Goal: Task Accomplishment & Management: Manage account settings

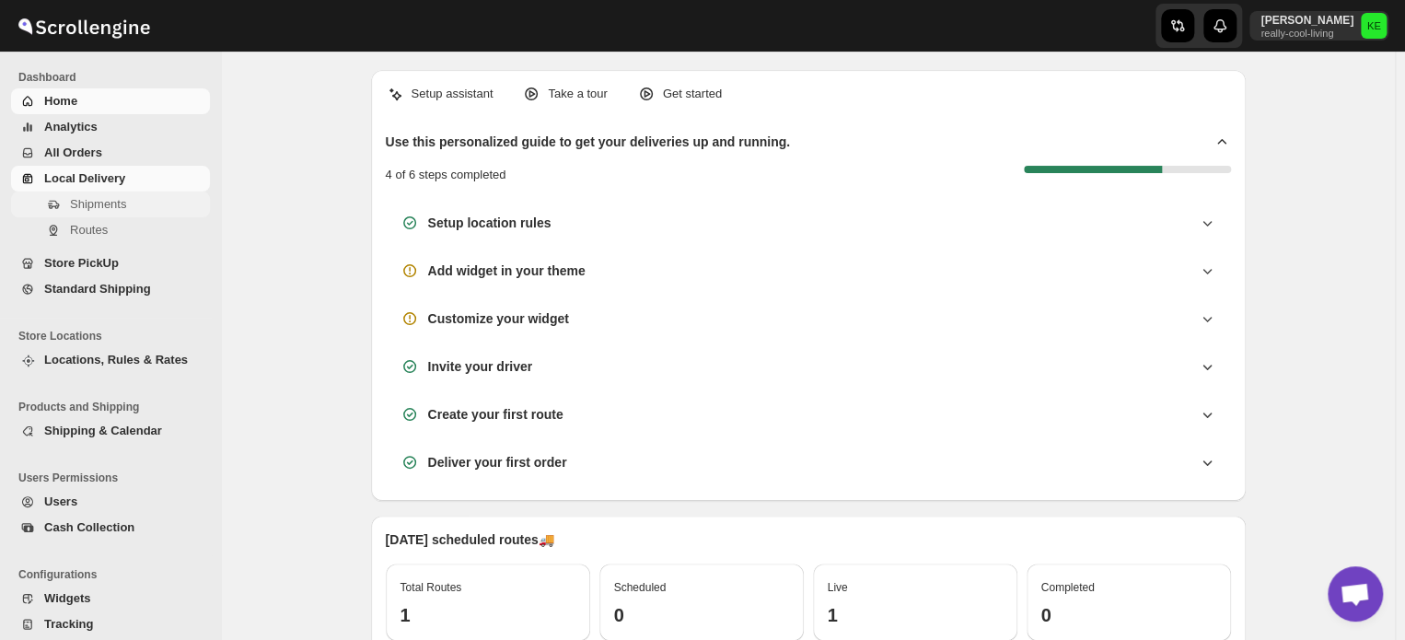
click at [95, 204] on span "Shipments" at bounding box center [98, 204] width 56 height 14
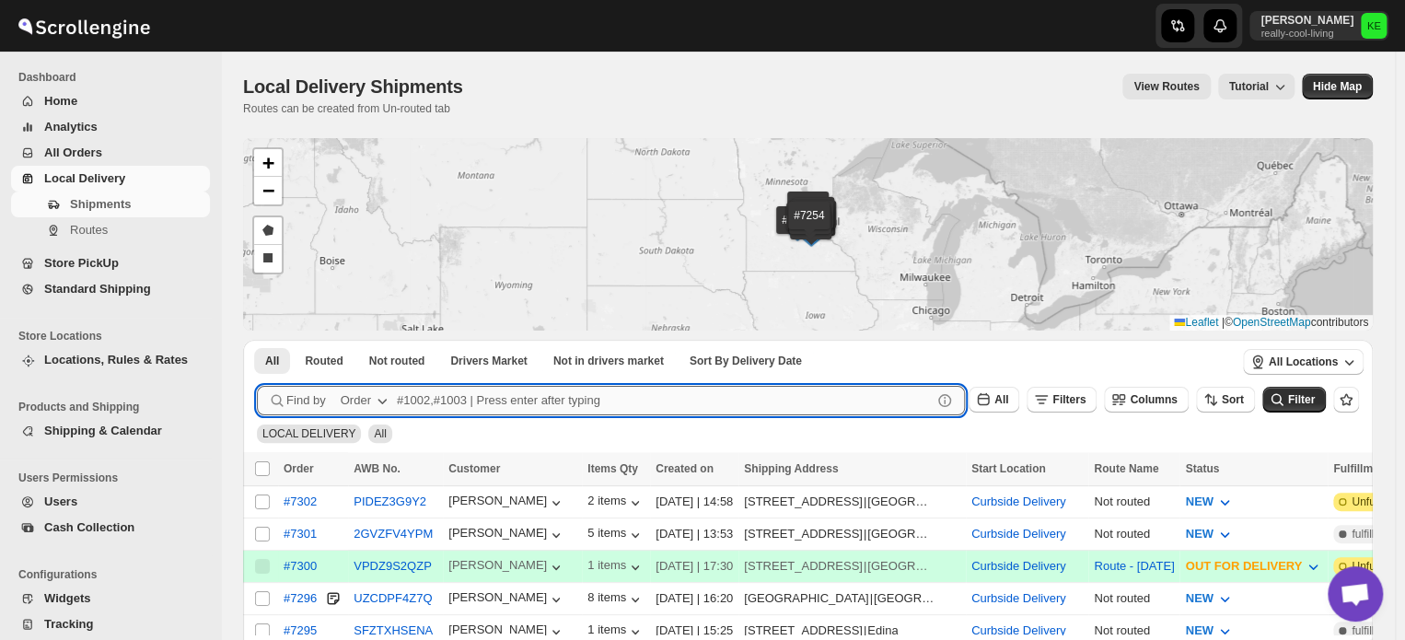
click at [408, 401] on input "text" at bounding box center [664, 400] width 535 height 29
type input "7267,7270,7278,7302"
click at [257, 340] on button "Submit" at bounding box center [283, 349] width 52 height 19
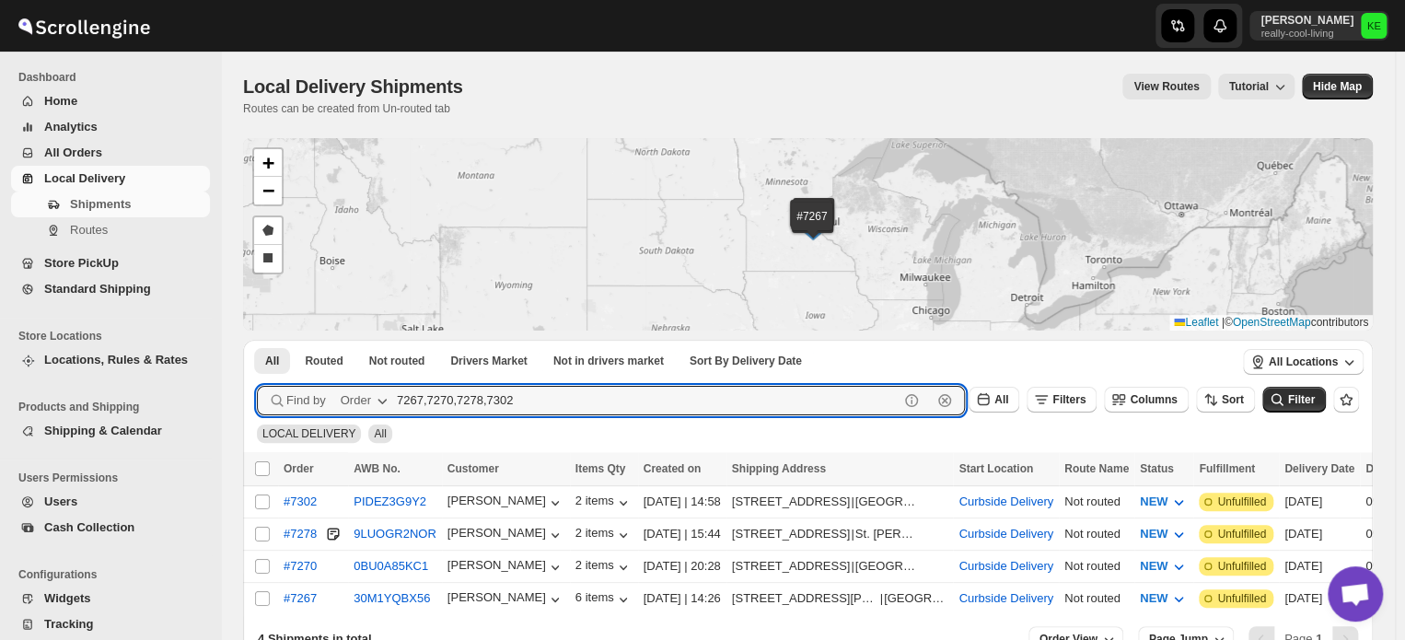
click at [257, 340] on button "Submit" at bounding box center [283, 349] width 52 height 19
click at [758, 403] on input "7267,7270,7278,7302" at bounding box center [648, 400] width 502 height 29
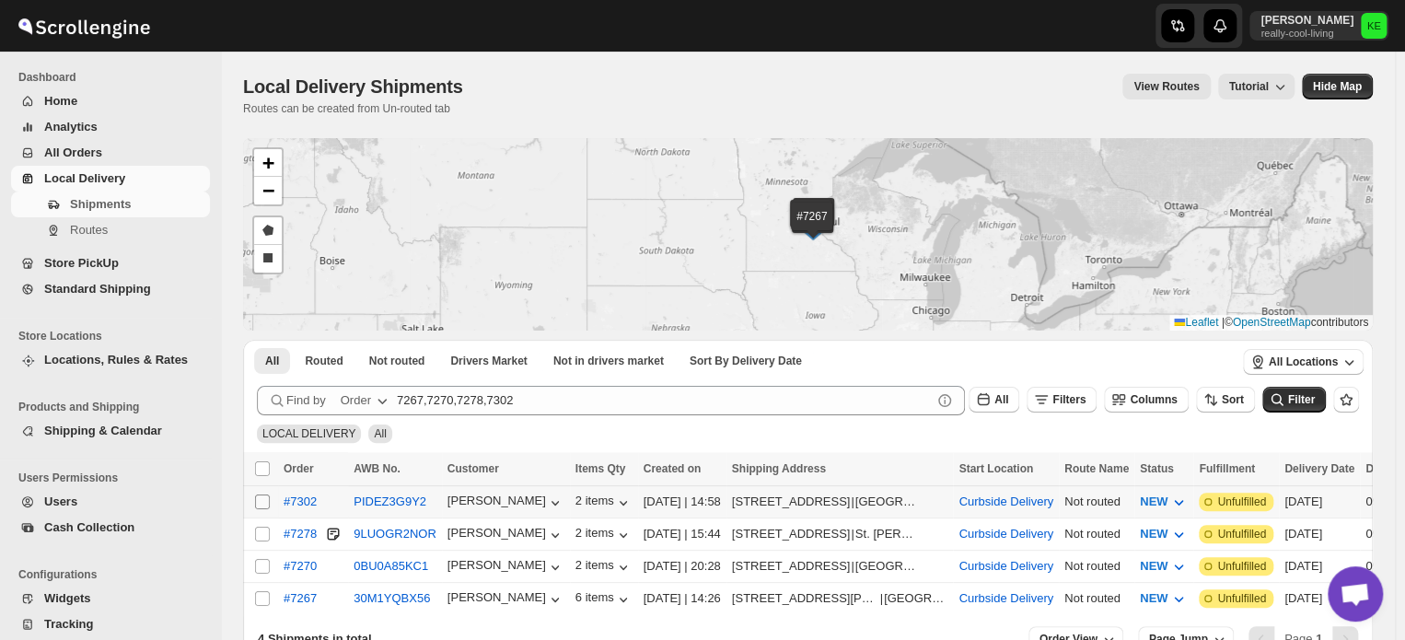
click at [259, 499] on input "Select shipment" at bounding box center [262, 501] width 15 height 15
checkbox input "true"
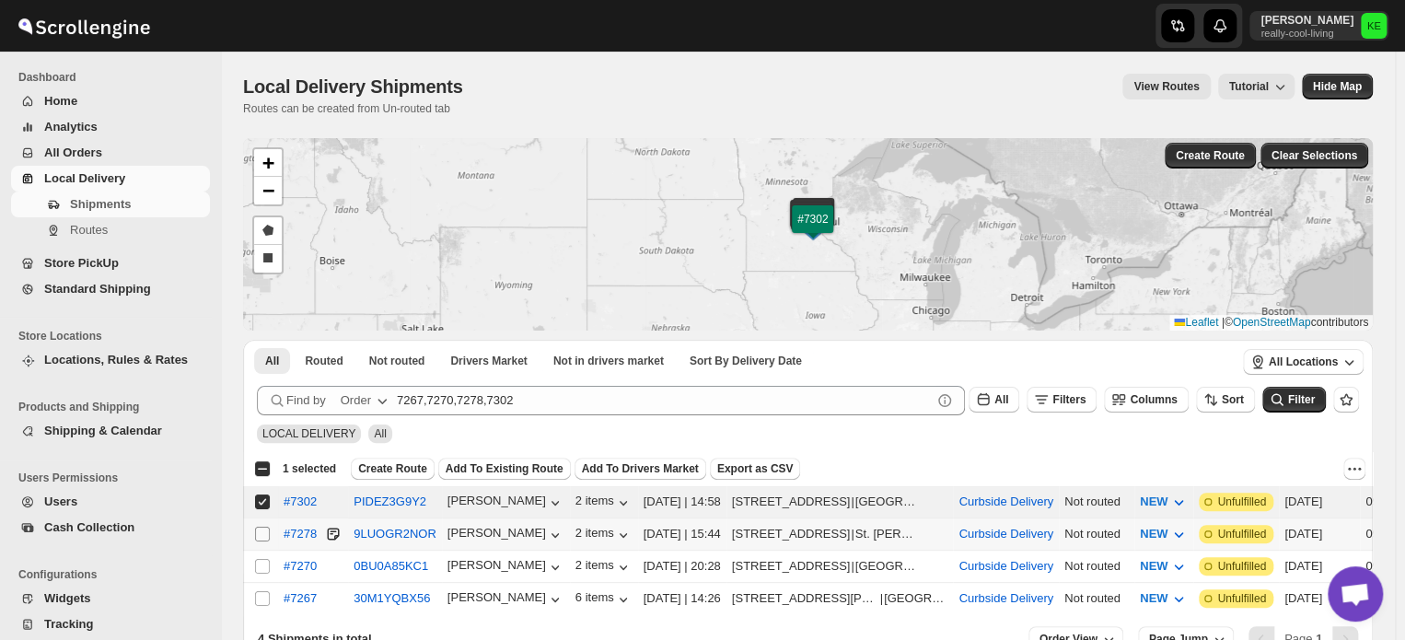
click at [262, 537] on input "Select shipment" at bounding box center [262, 534] width 15 height 15
checkbox input "true"
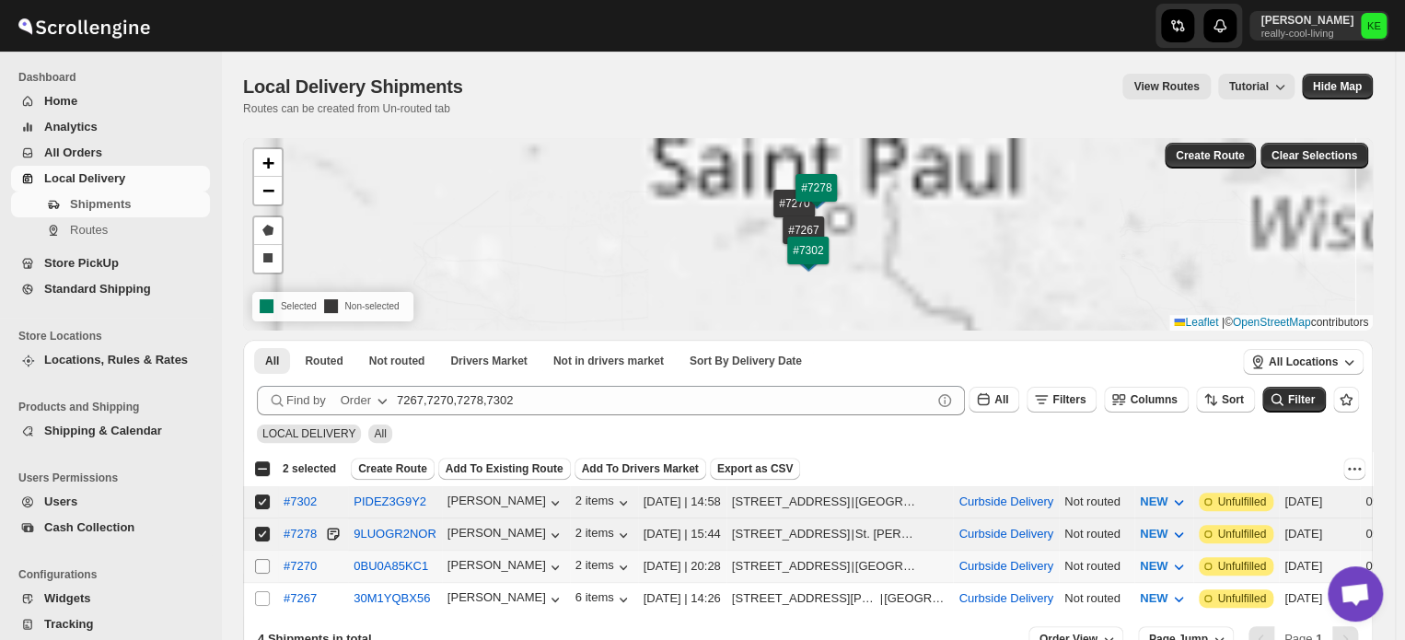
click at [261, 559] on input "Select shipment" at bounding box center [262, 566] width 15 height 15
checkbox input "true"
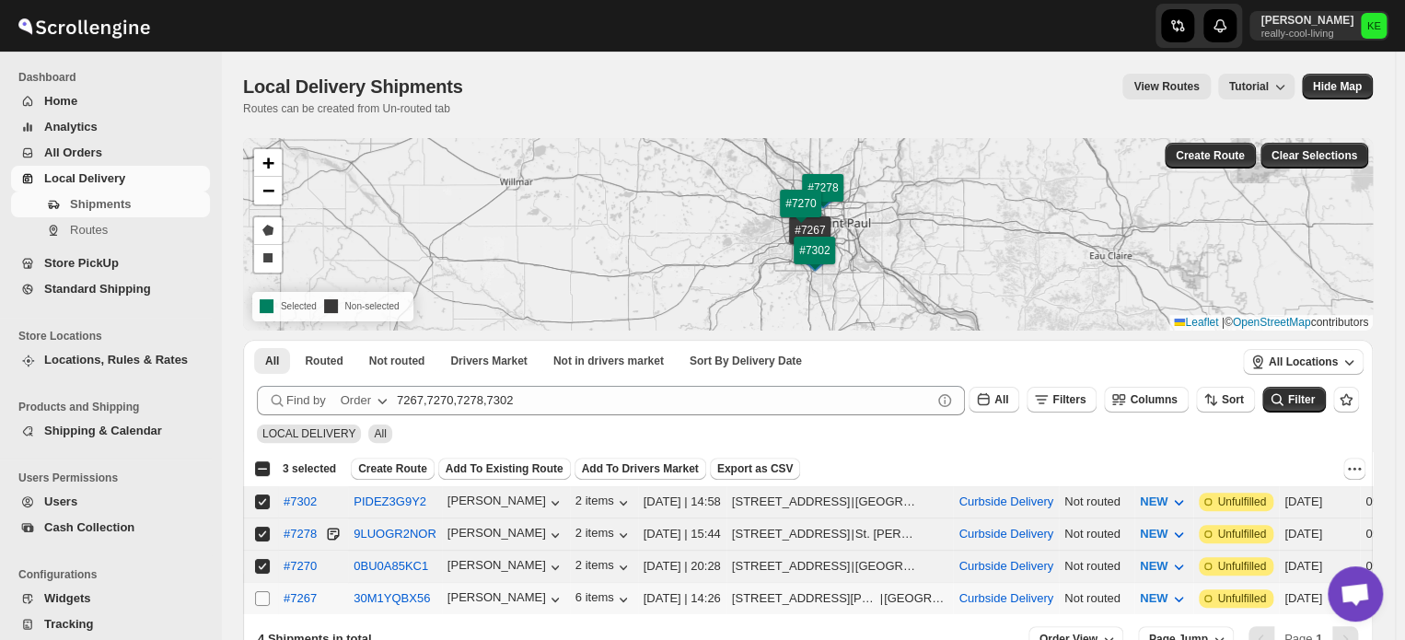
click at [260, 591] on input "Select shipment" at bounding box center [262, 598] width 15 height 15
checkbox input "true"
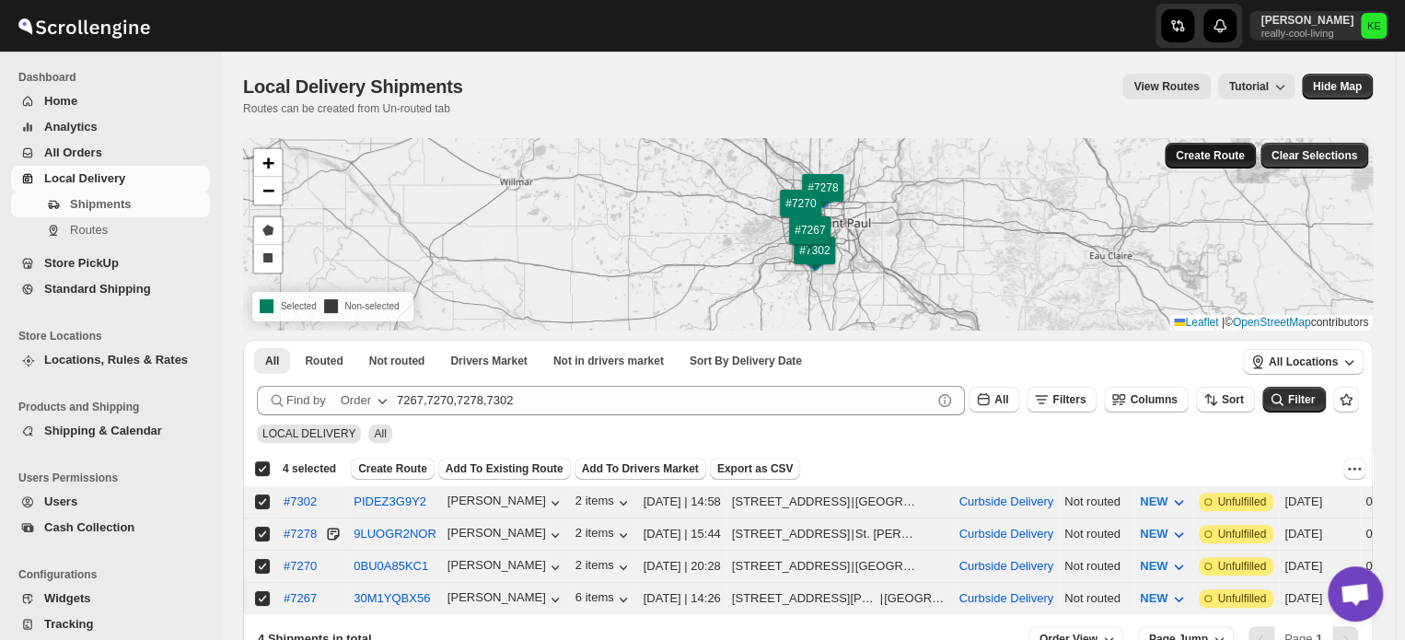
click at [1213, 155] on span "Create Route" at bounding box center [1209, 155] width 69 height 15
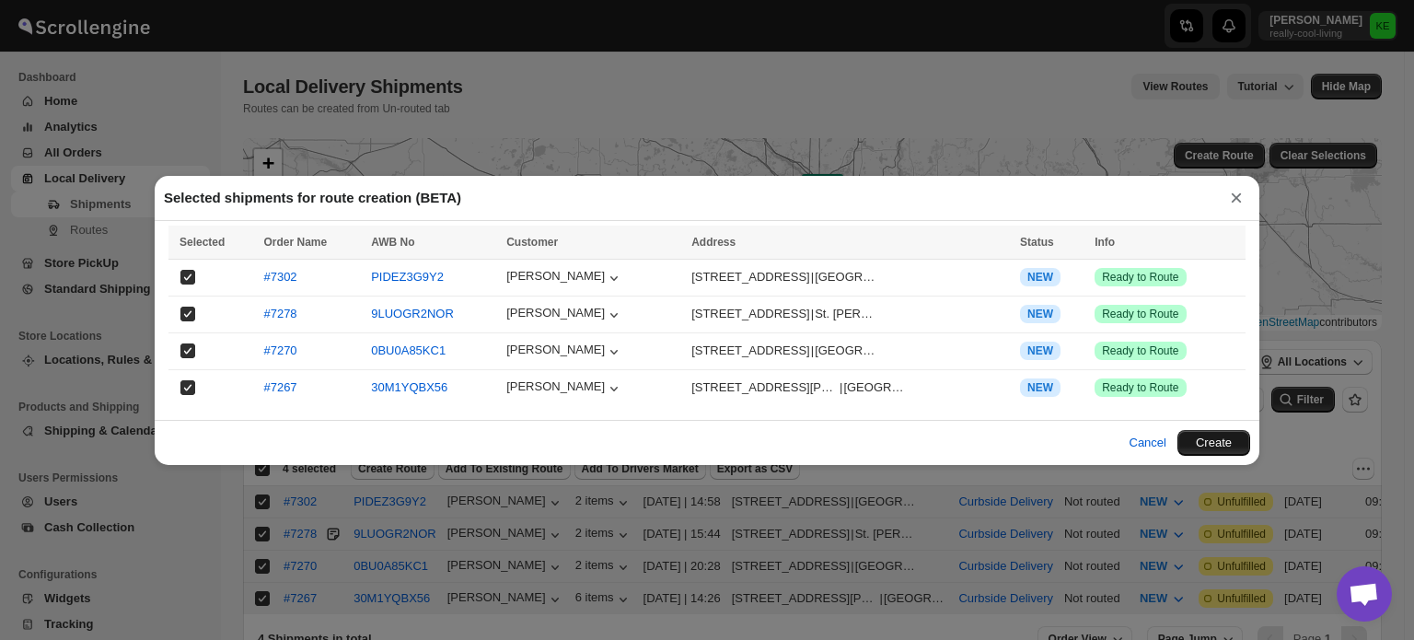
click at [1201, 442] on button "Create" at bounding box center [1213, 443] width 73 height 26
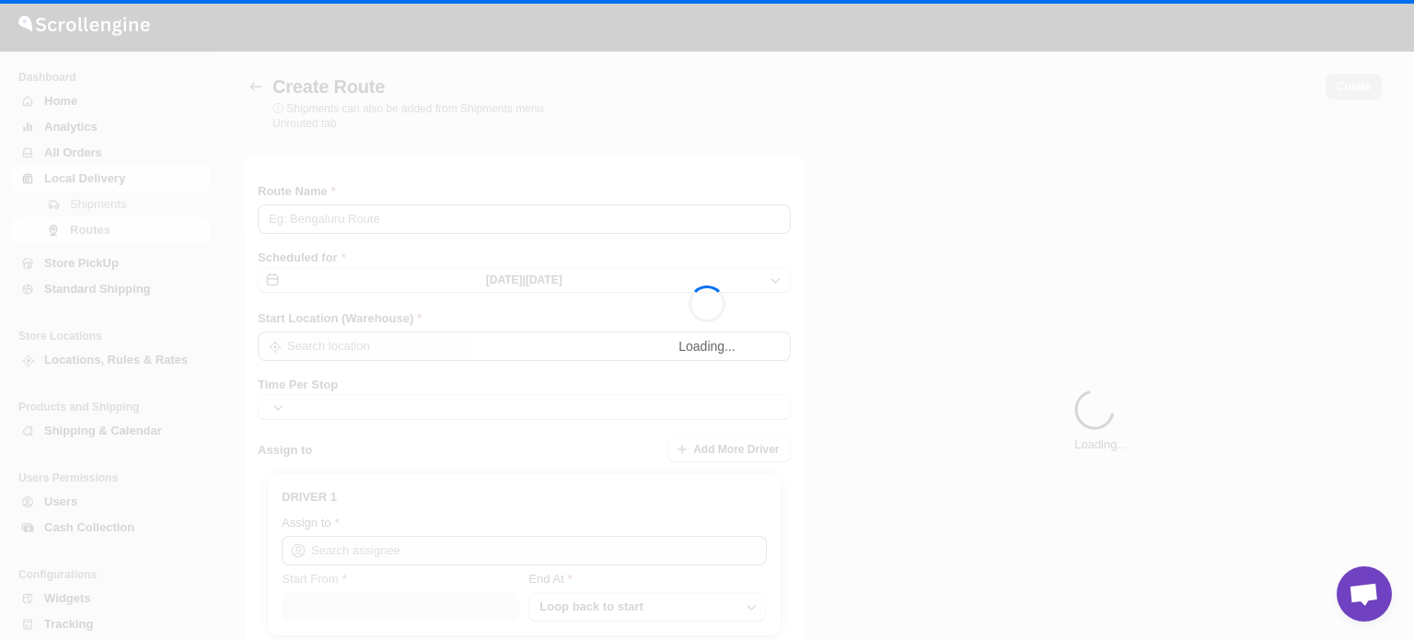
type input "Route - 07/10-0332"
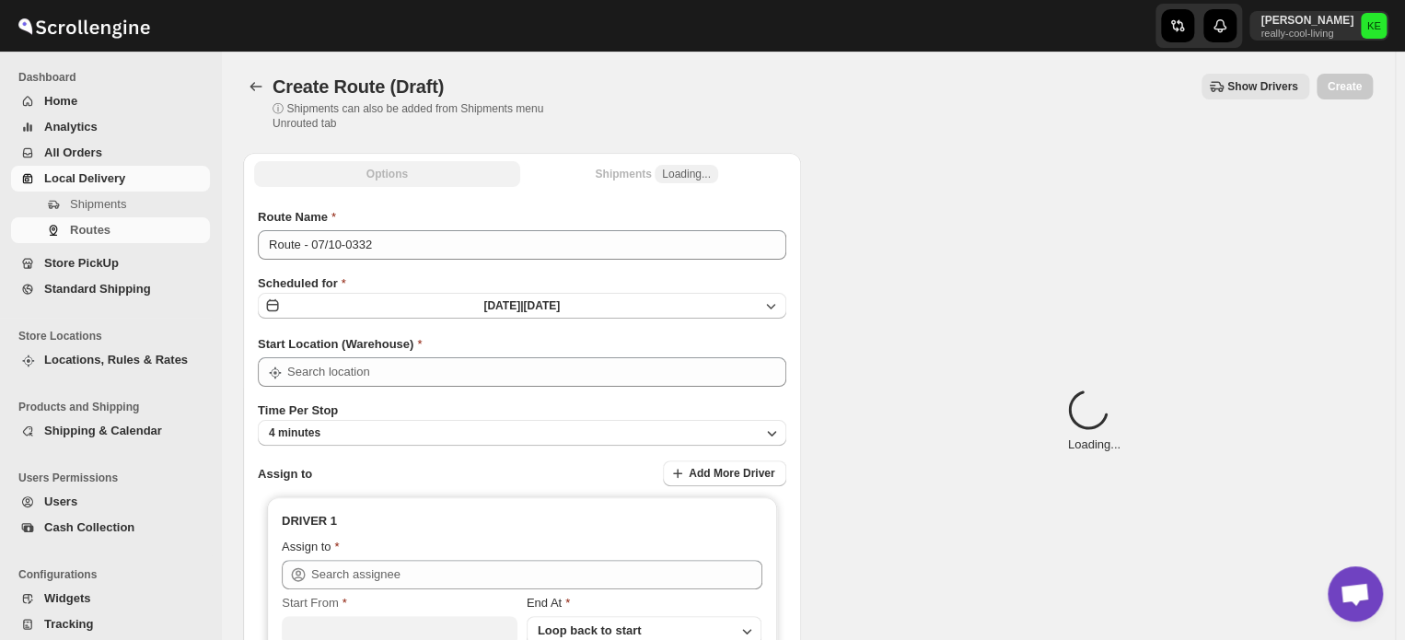
type input "Curbside Delivery"
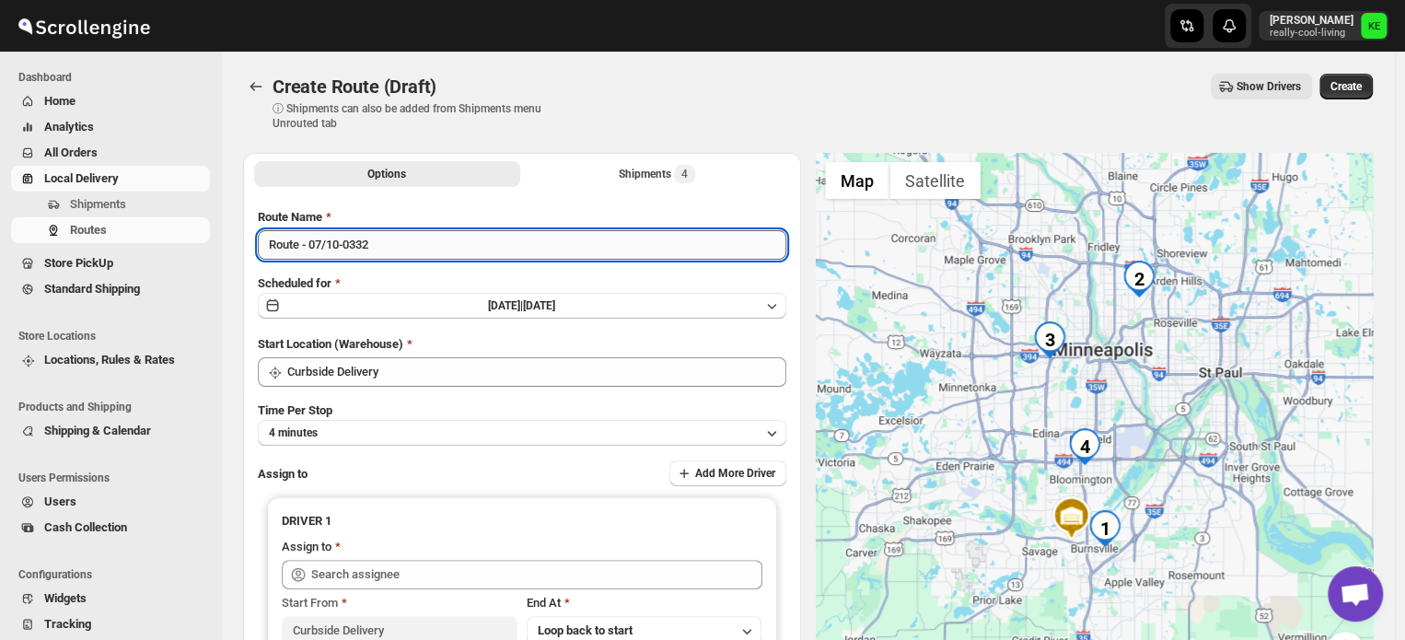
click at [410, 247] on input "Route - 07/10-0332" at bounding box center [522, 244] width 528 height 29
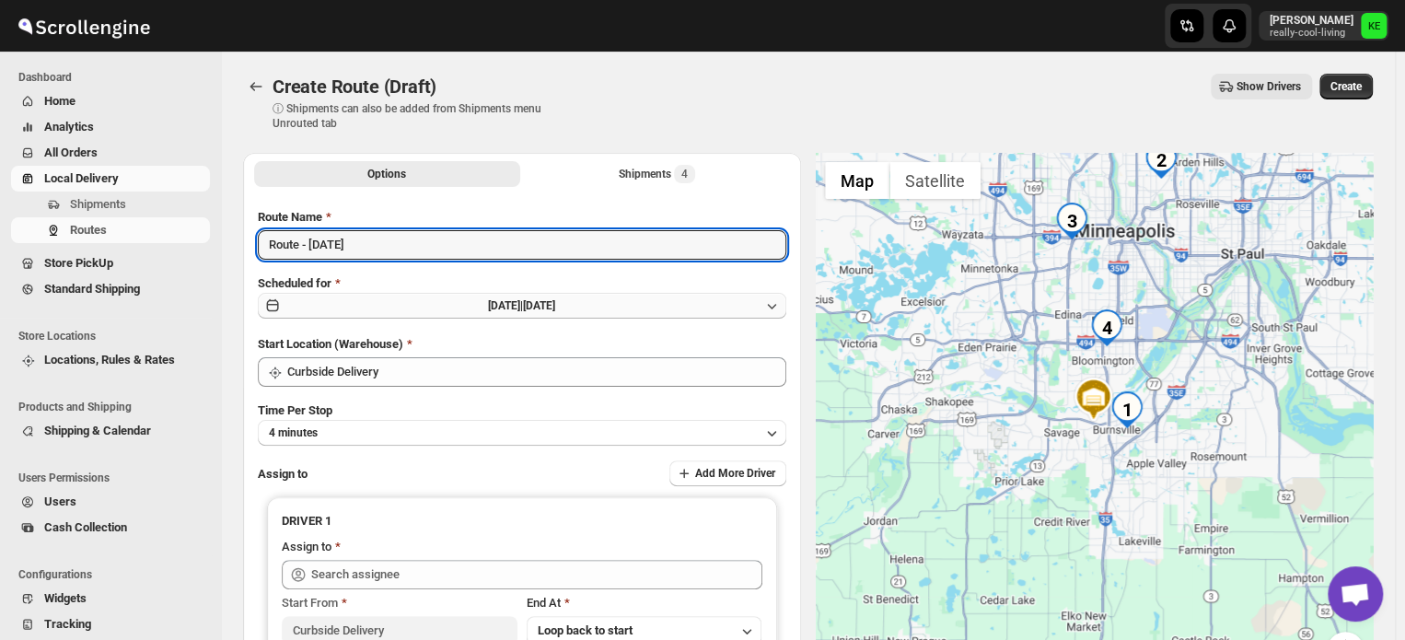
type input "Route - [DATE]"
click at [778, 307] on icon "button" at bounding box center [771, 305] width 18 height 18
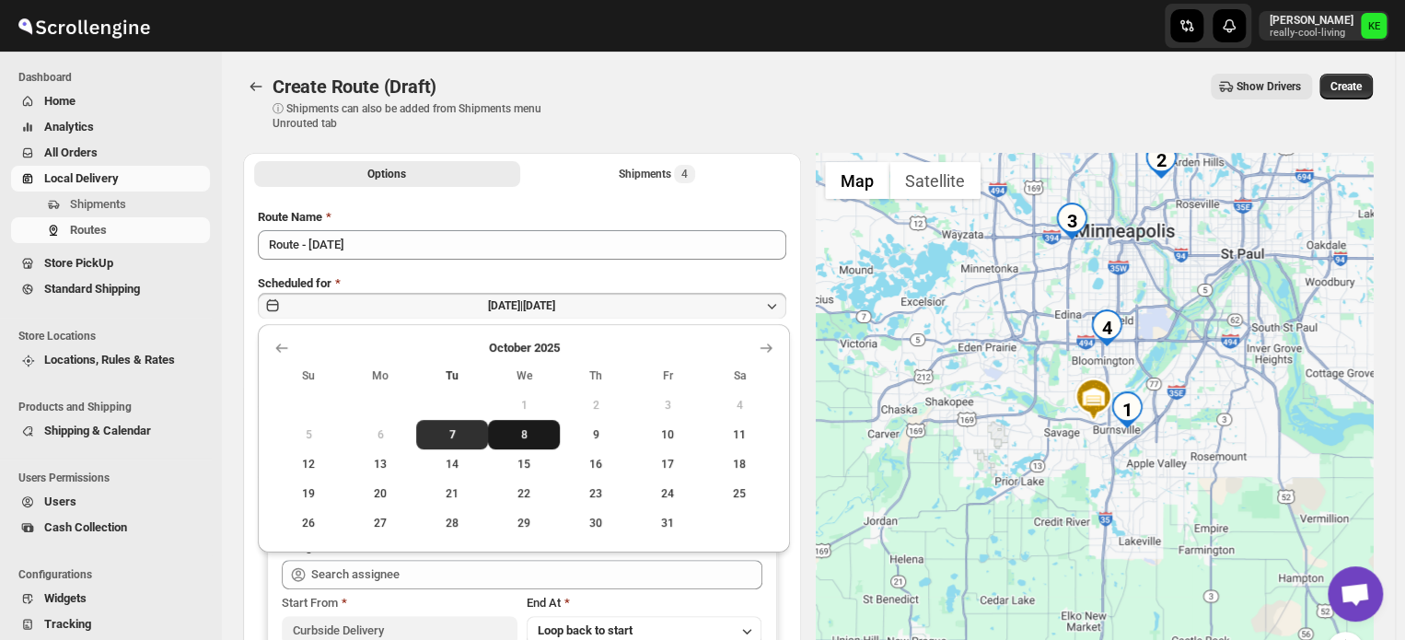
click at [527, 439] on span "8" at bounding box center [523, 434] width 57 height 15
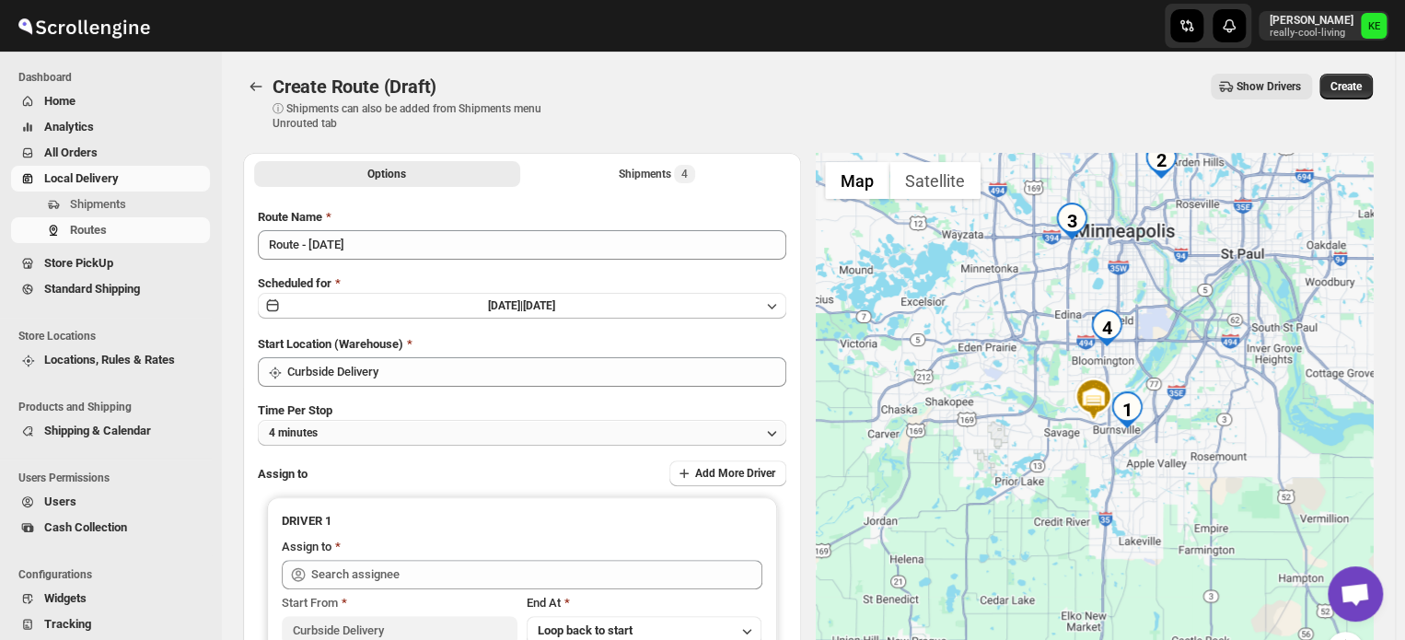
click at [775, 431] on icon "button" at bounding box center [771, 432] width 18 height 18
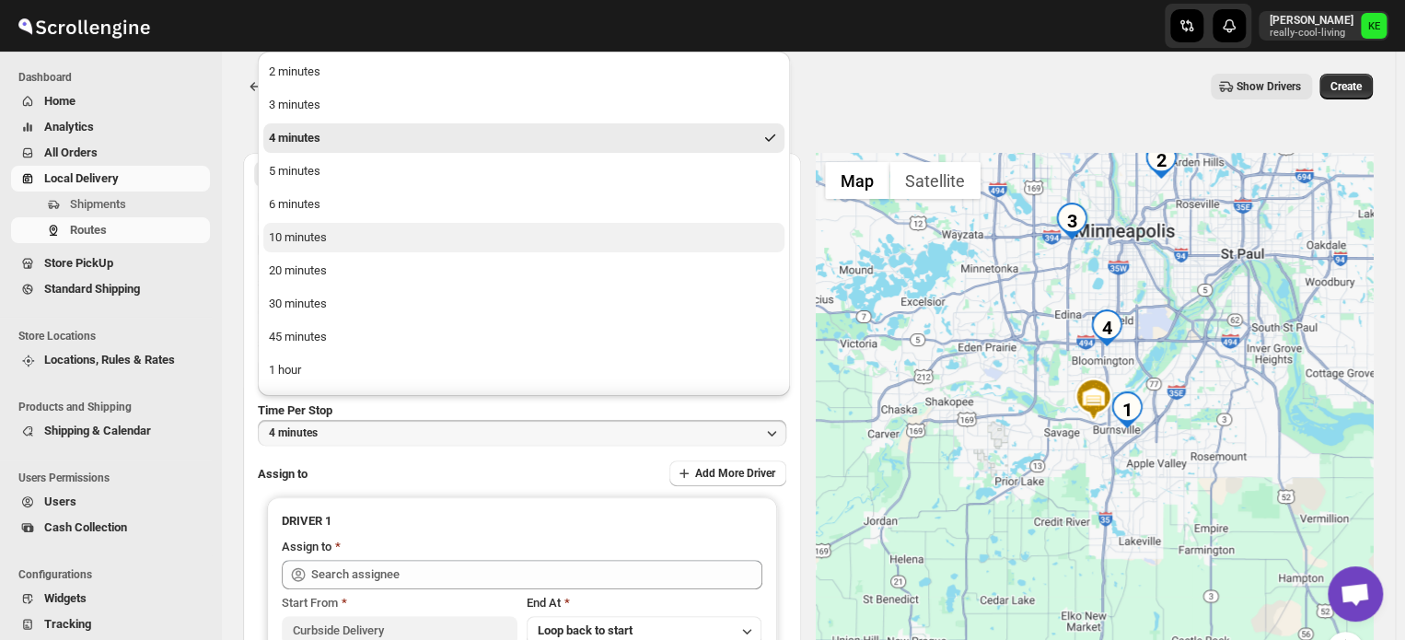
click at [345, 240] on button "10 minutes" at bounding box center [523, 237] width 521 height 29
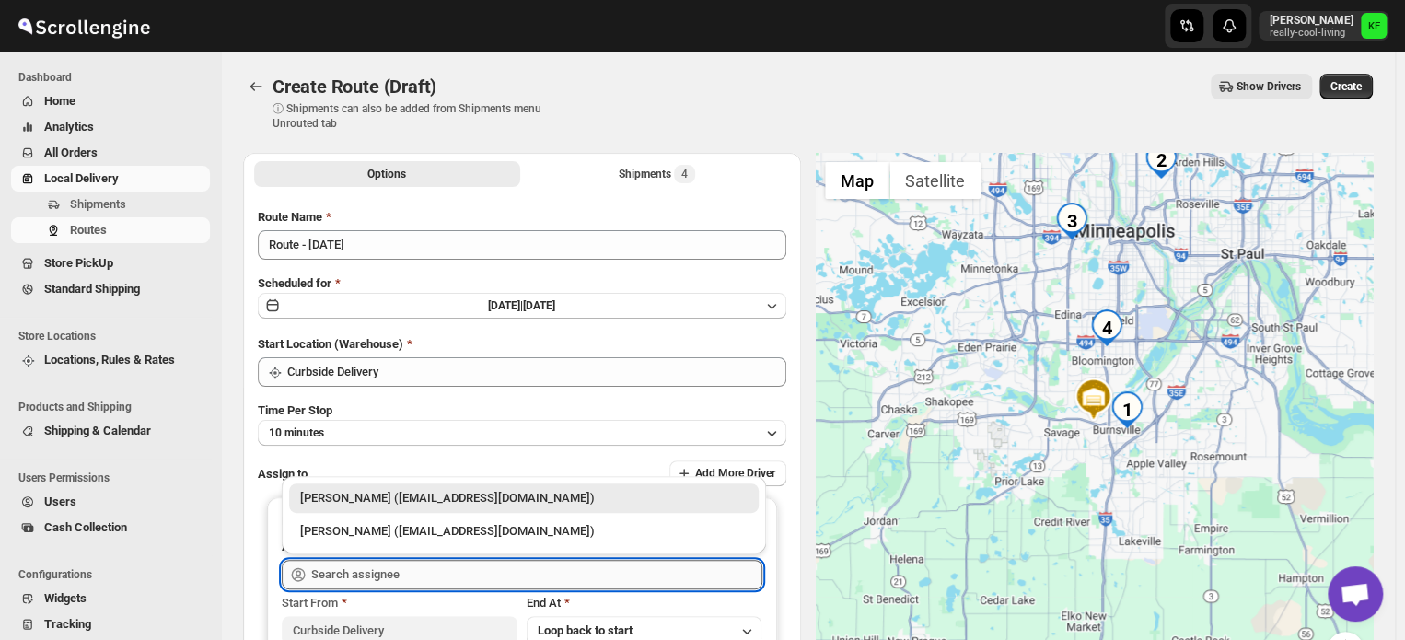
click at [650, 569] on input "text" at bounding box center [536, 574] width 451 height 29
click at [463, 527] on div "[PERSON_NAME] ([EMAIL_ADDRESS][DOMAIN_NAME])" at bounding box center [523, 531] width 447 height 18
type input "[PERSON_NAME] ([EMAIL_ADDRESS][DOMAIN_NAME])"
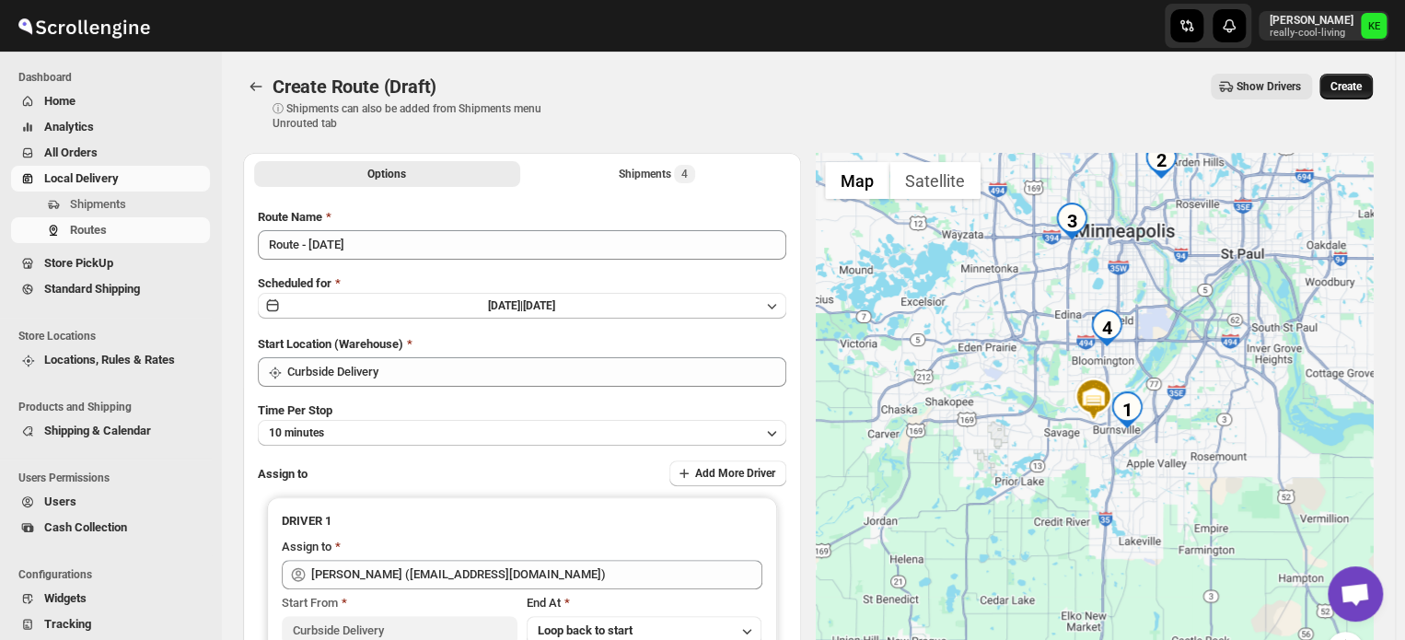
click at [1361, 91] on span "Create" at bounding box center [1345, 86] width 31 height 15
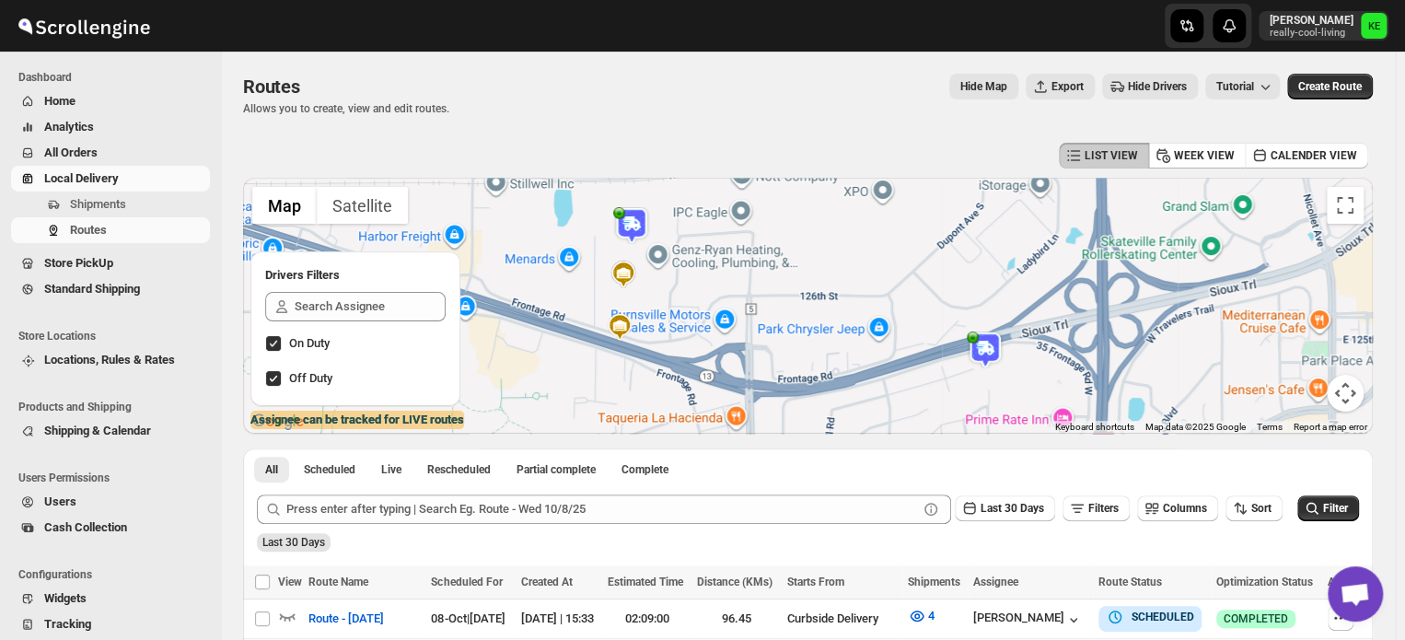
drag, startPoint x: 342, startPoint y: 618, endPoint x: 846, endPoint y: 282, distance: 605.3
click at [846, 282] on div at bounding box center [807, 306] width 1129 height 256
click at [368, 618] on span "Route - [DATE]" at bounding box center [345, 618] width 75 height 18
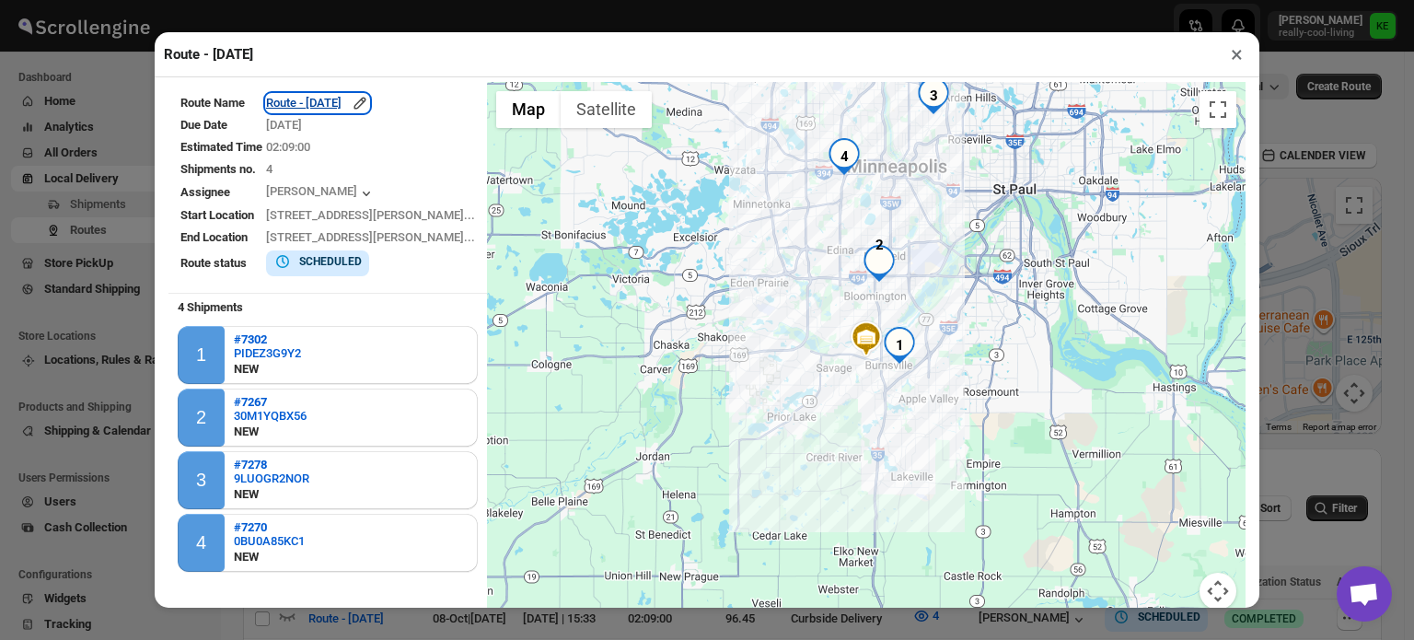
click at [369, 110] on div "Route - [DATE]" at bounding box center [317, 103] width 103 height 18
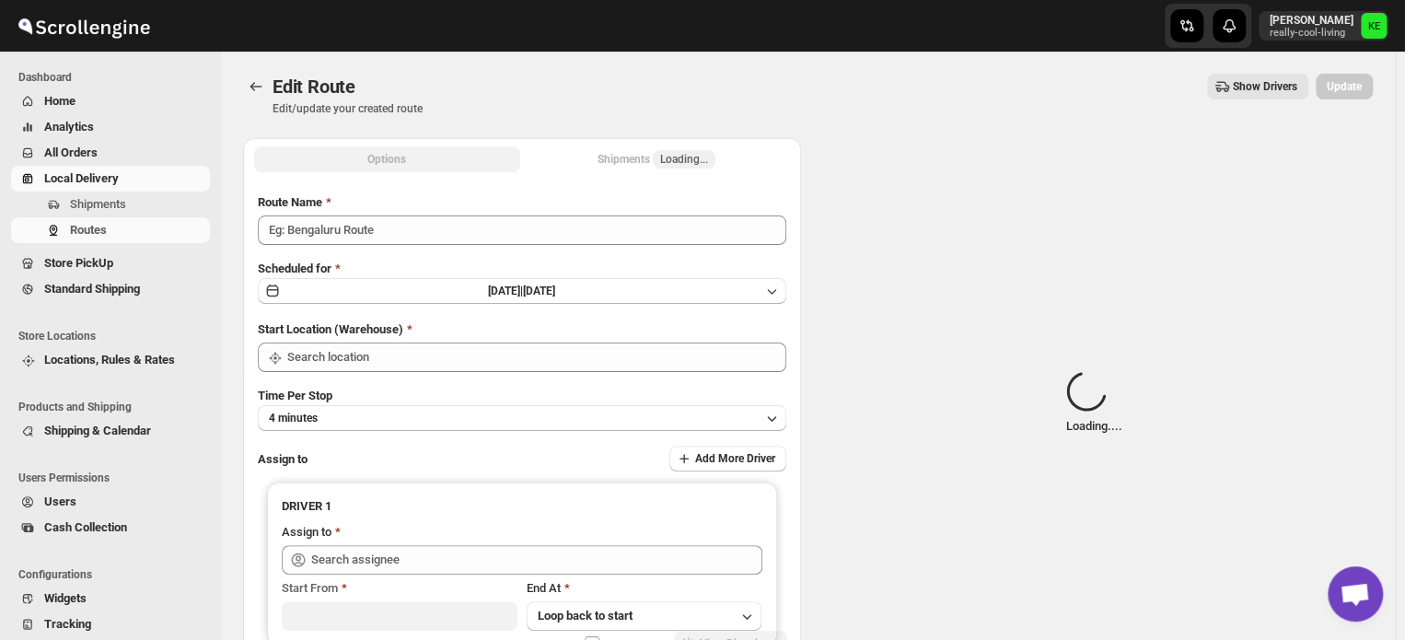
type input "Route - [DATE]"
type input "Curbside Delivery"
type input "[PERSON_NAME] ([EMAIL_ADDRESS][DOMAIN_NAME])"
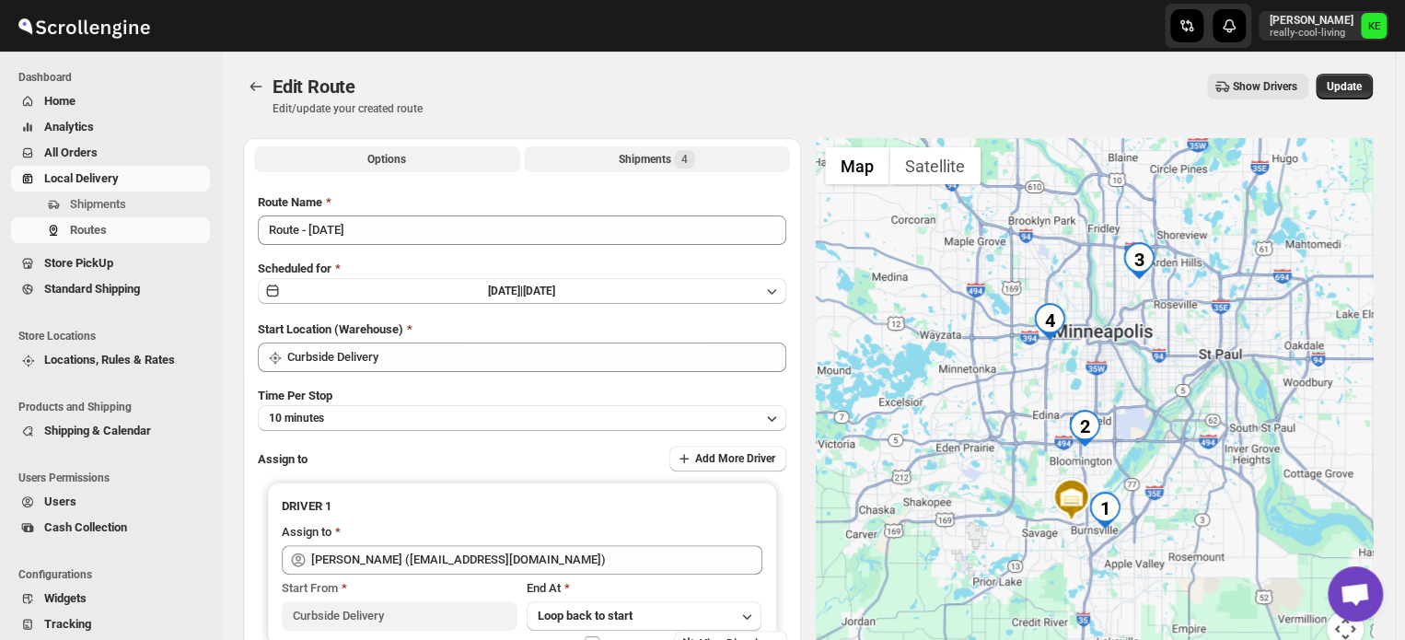
click at [635, 165] on div "Shipments 4" at bounding box center [657, 159] width 76 height 18
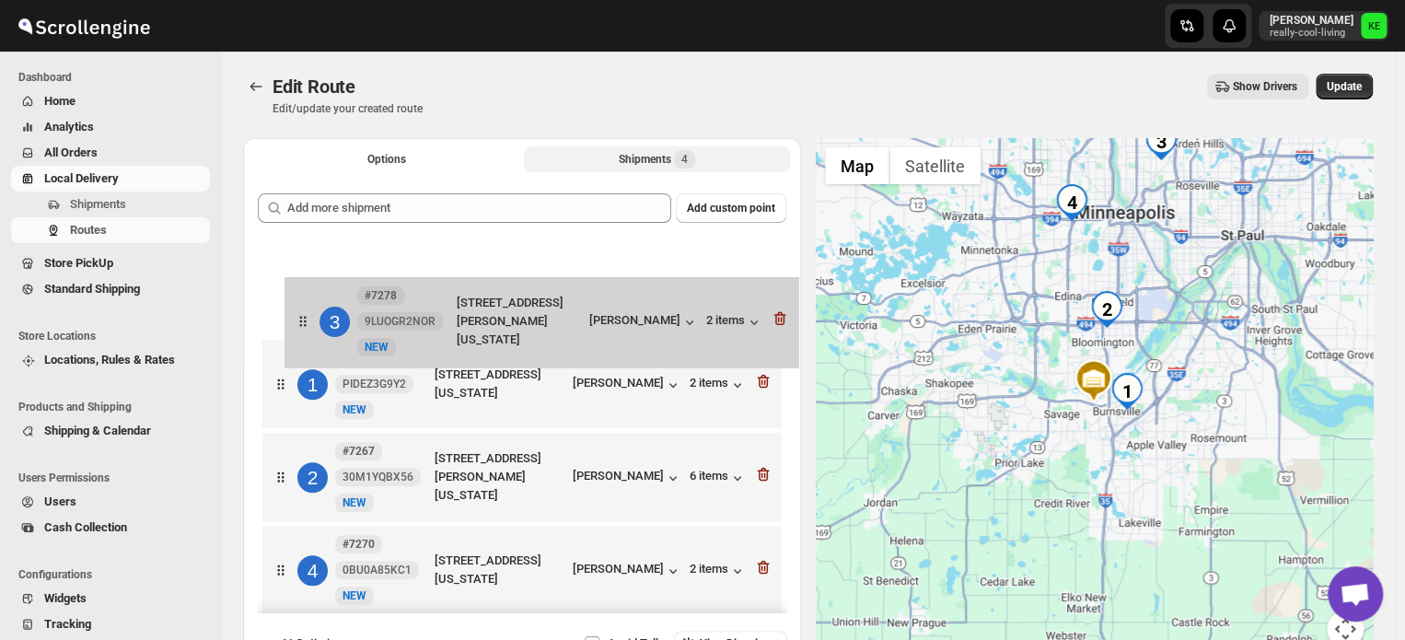
drag, startPoint x: 515, startPoint y: 492, endPoint x: 538, endPoint y: 330, distance: 163.5
click at [538, 330] on div "1 #7302 PIDEZ3G9Y2 [GEOGRAPHIC_DATA][STREET_ADDRESS][US_STATE] [PERSON_NAME] 2 …" at bounding box center [522, 432] width 528 height 382
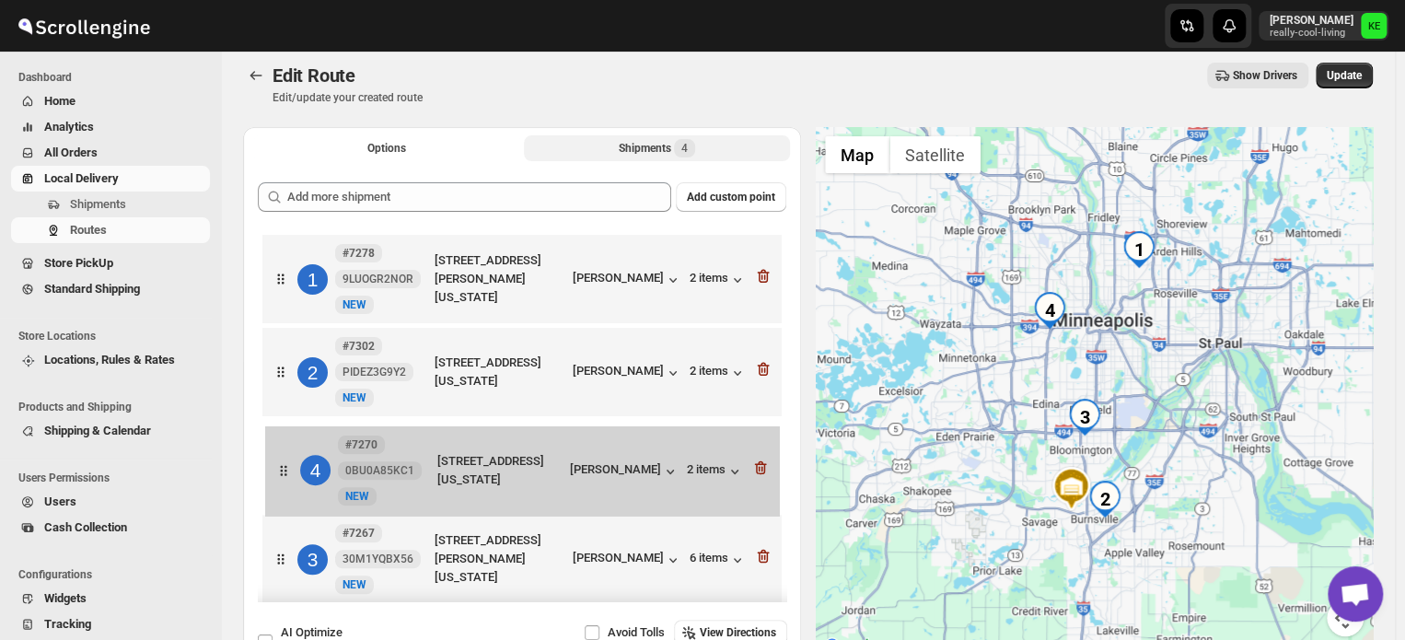
scroll to position [11, 0]
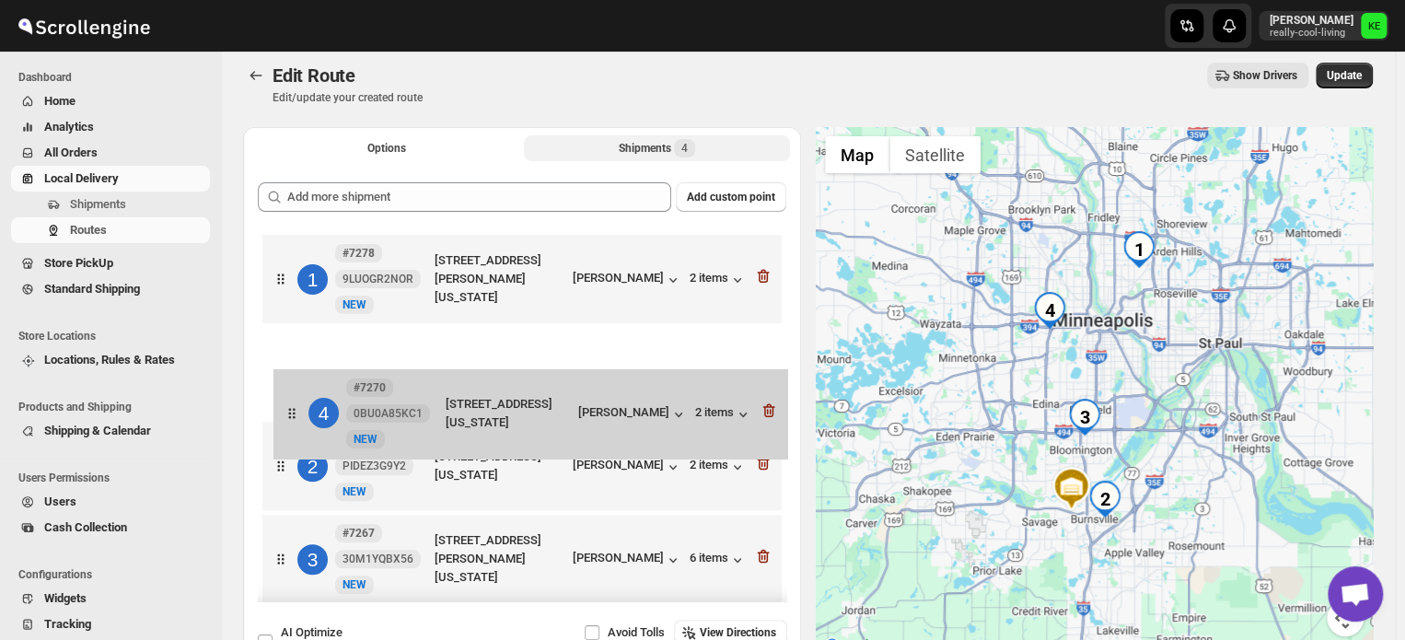
drag, startPoint x: 486, startPoint y: 559, endPoint x: 498, endPoint y: 386, distance: 173.5
click at [498, 386] on div "1 #7278 9LUOGR2NOR New NEW [STREET_ADDRESS][PERSON_NAME][US_STATE] [PERSON_NAME…" at bounding box center [522, 421] width 528 height 382
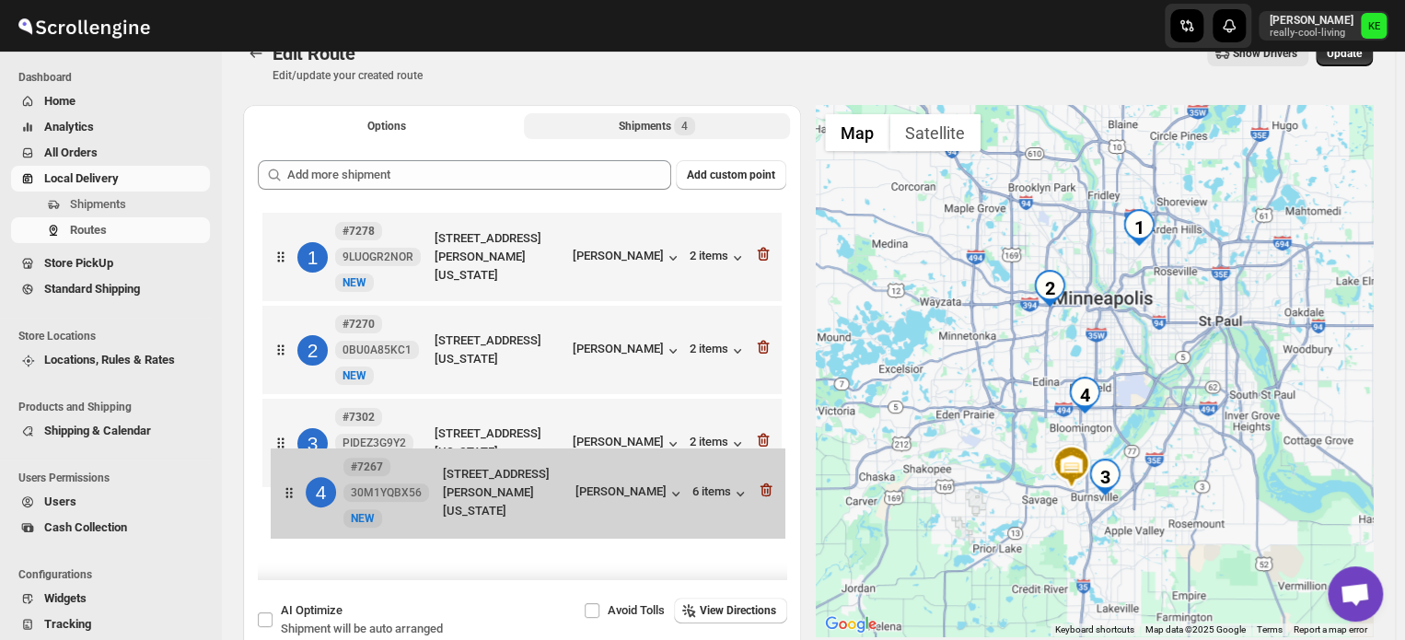
scroll to position [37, 0]
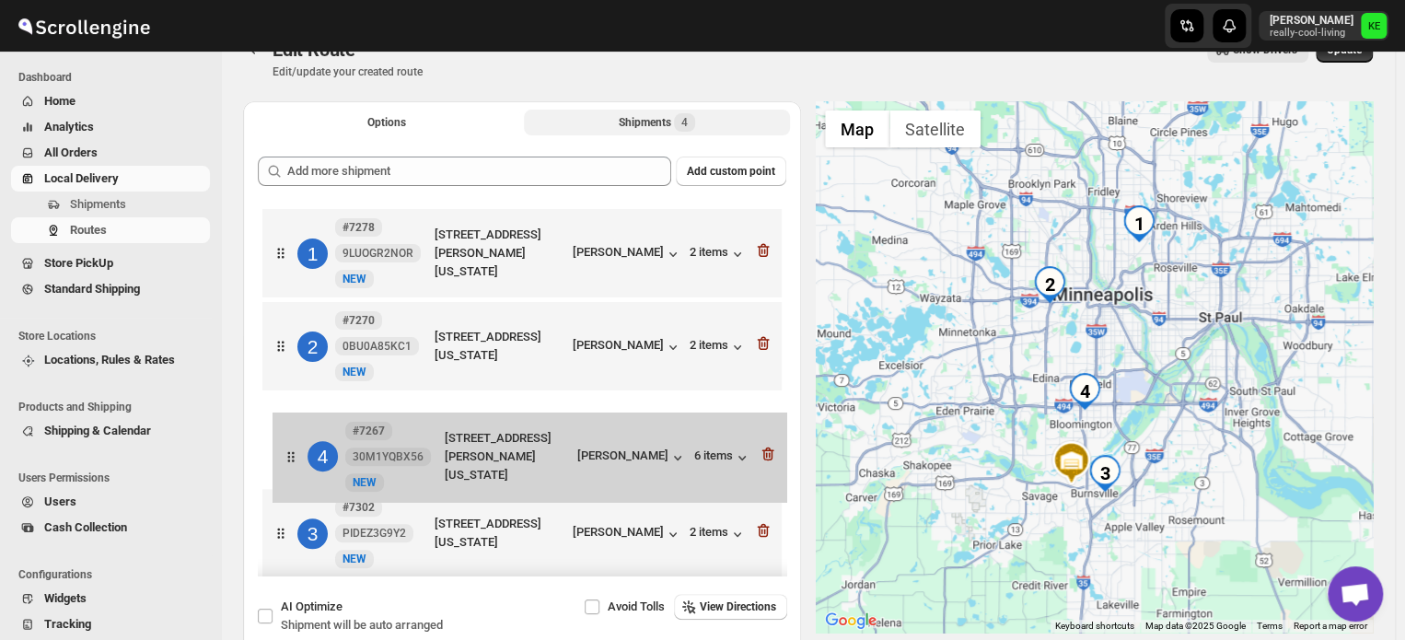
drag, startPoint x: 473, startPoint y: 560, endPoint x: 482, endPoint y: 449, distance: 110.8
click at [482, 449] on div "1 #7278 9LUOGR2NOR New NEW [STREET_ADDRESS][PERSON_NAME][US_STATE] [PERSON_NAME…" at bounding box center [522, 395] width 528 height 382
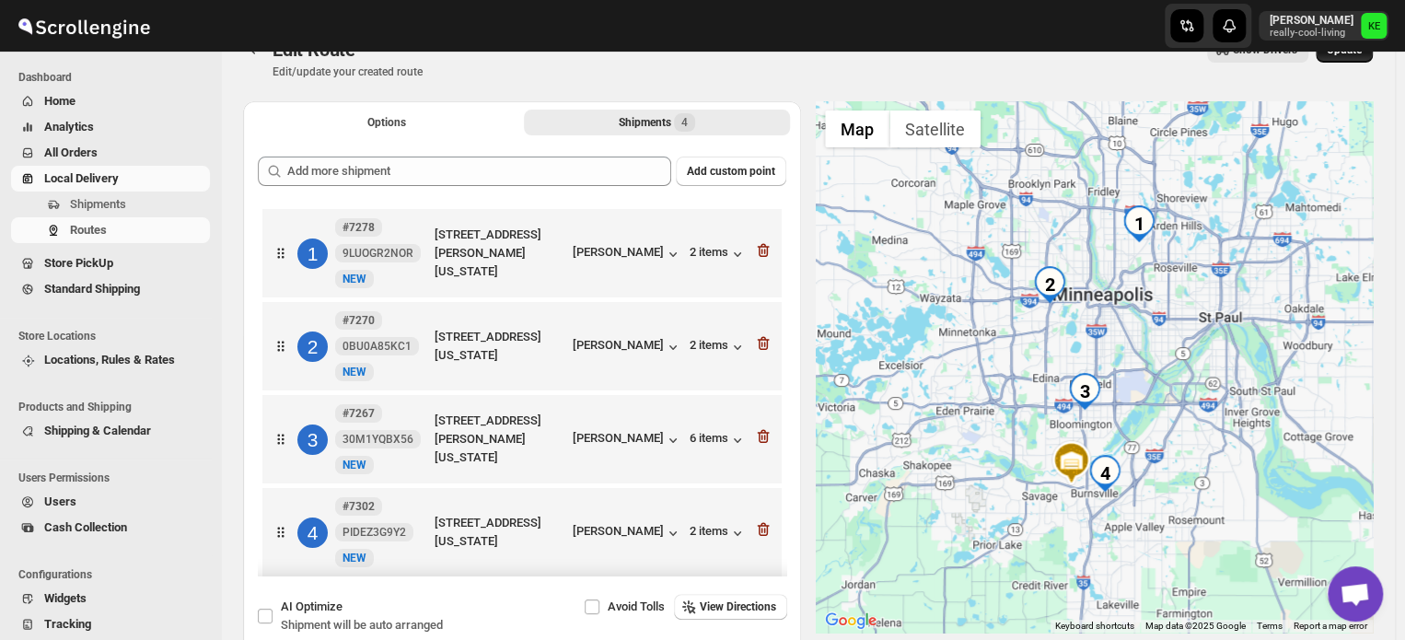
click at [1344, 58] on button "Update" at bounding box center [1343, 50] width 57 height 26
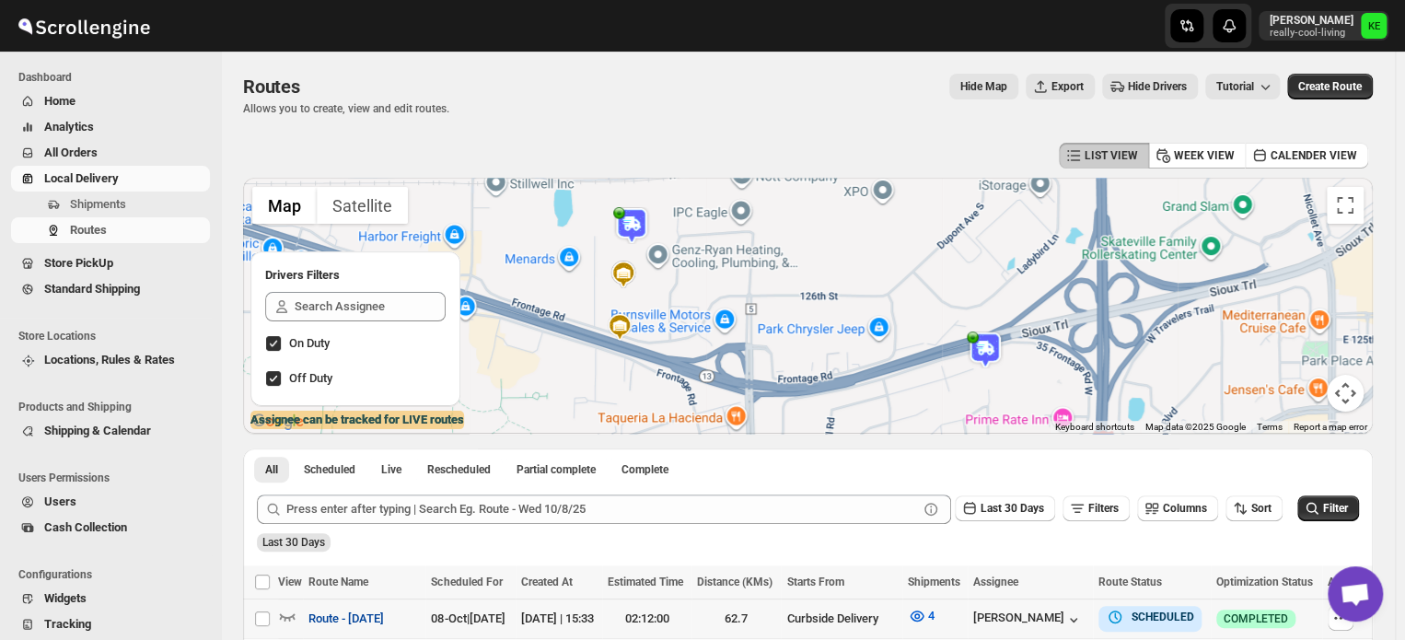
click at [374, 619] on span "Route - [DATE]" at bounding box center [345, 618] width 75 height 18
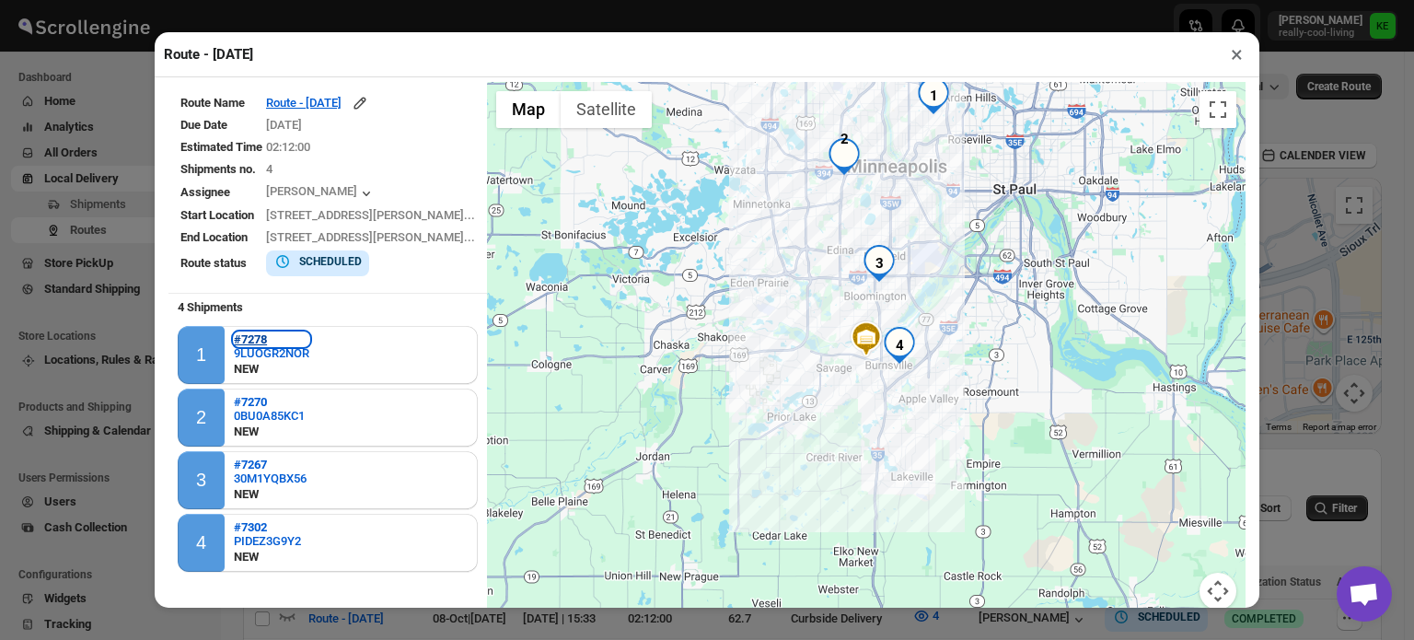
click at [260, 339] on b "#7278" at bounding box center [250, 339] width 33 height 14
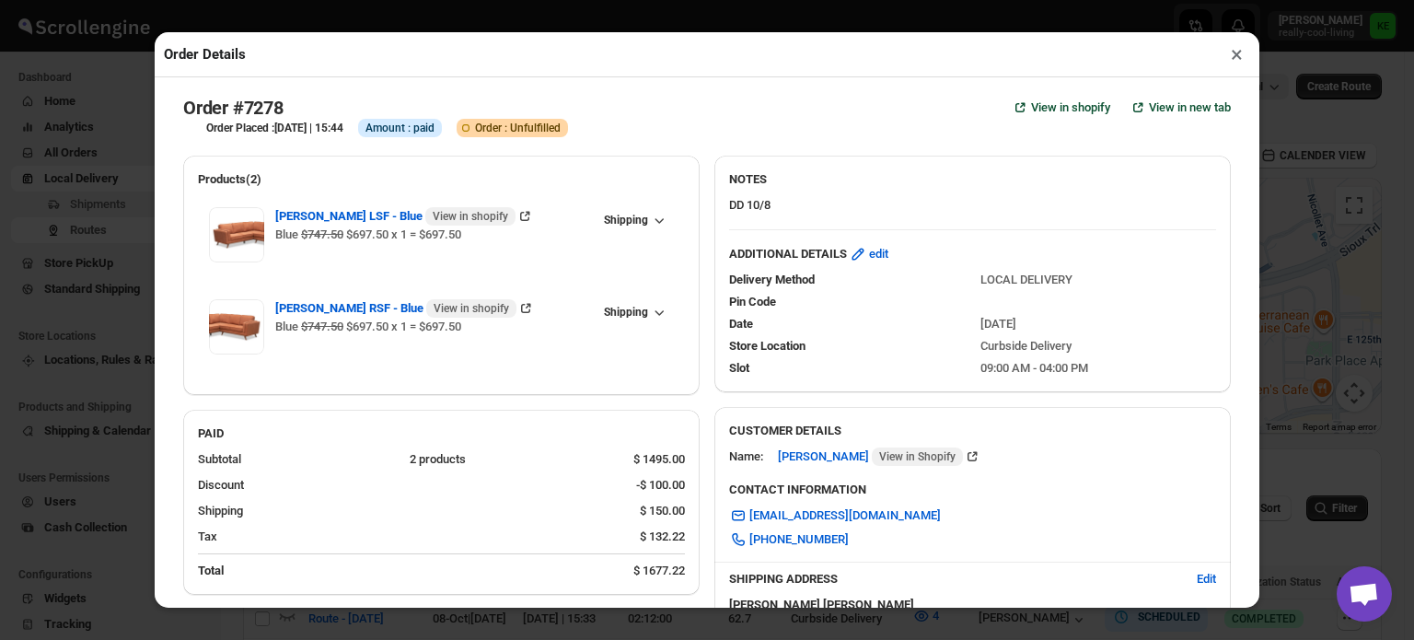
click at [874, 260] on span "edit" at bounding box center [878, 254] width 19 height 18
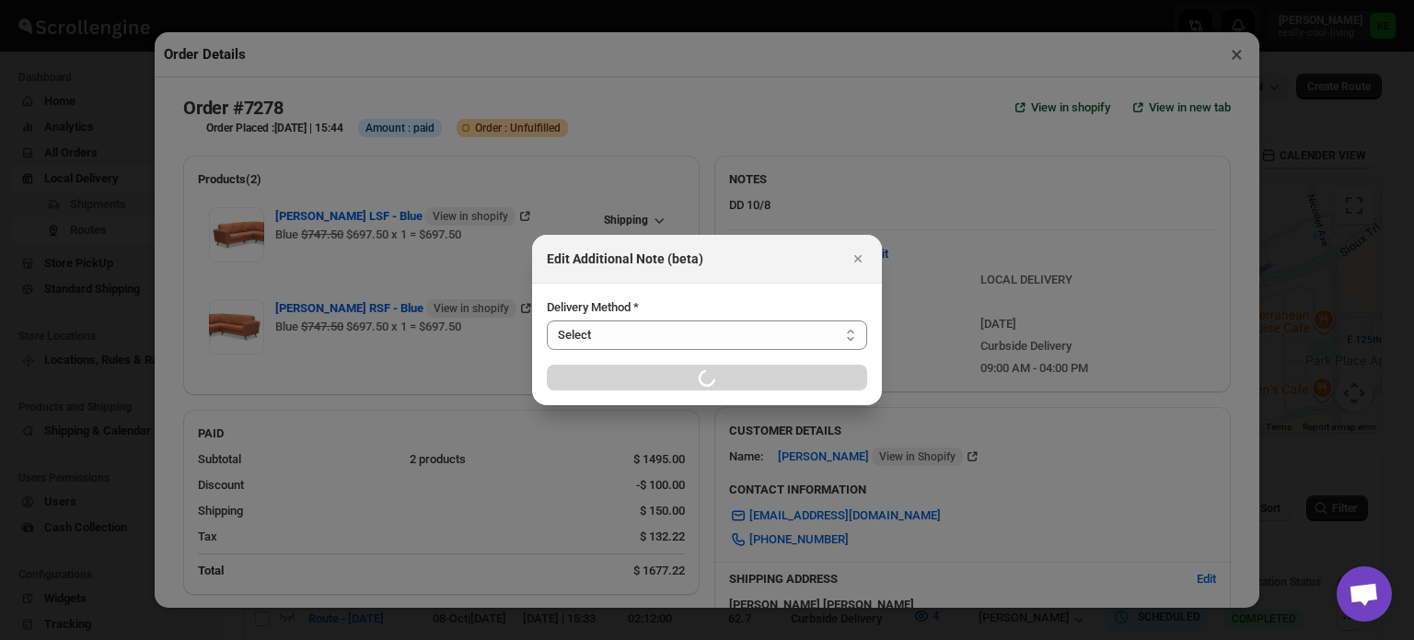
select select "LOCAL_DELIVERY"
select select "LOCATION_BASES"
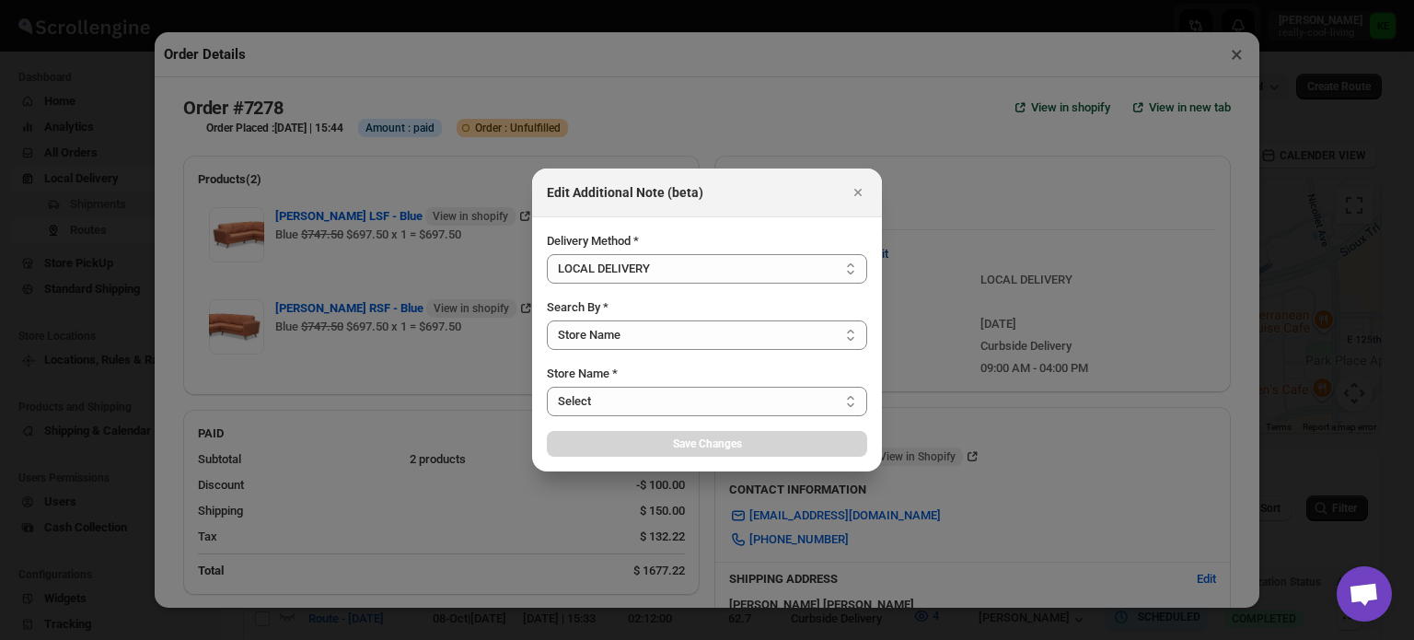
select select "656744df154a64d9bb065b6d"
select select "[DATE]"
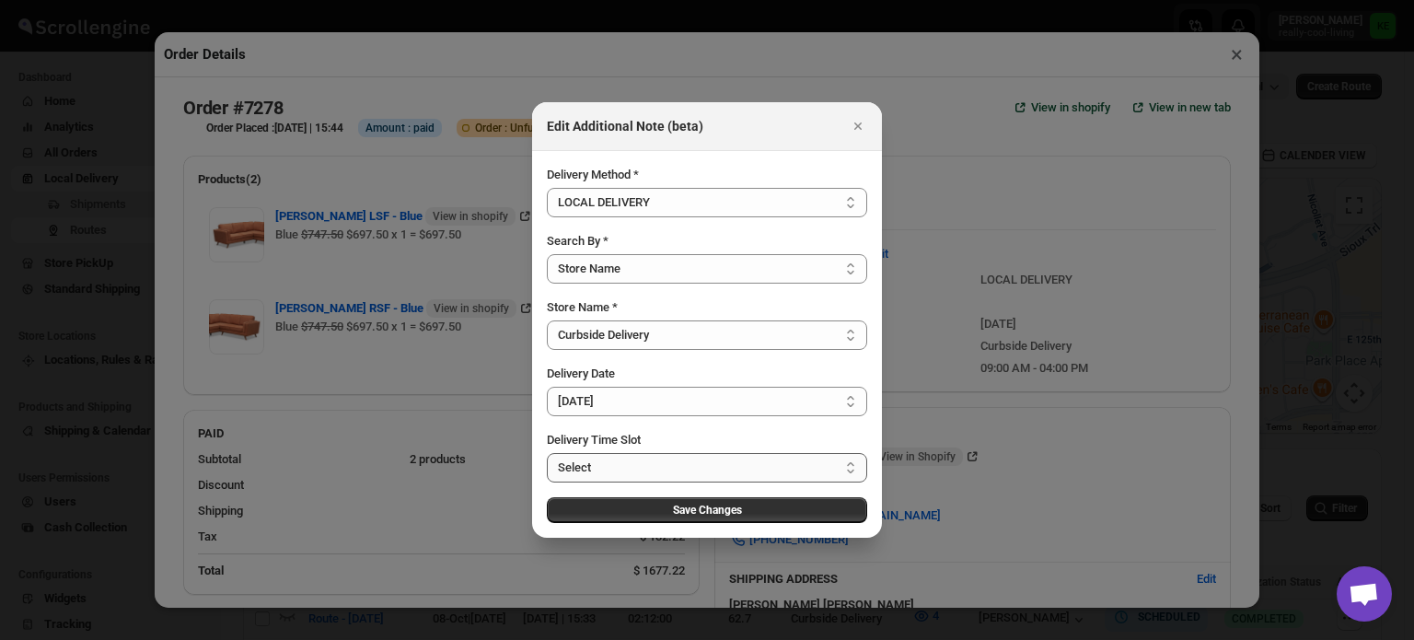
click at [851, 462] on select "Select 09:00 AM - 04:00 PM 09:00 AM - 11:00 AM 10:00 AM - 12:00 PM 11:00 AM - 0…" at bounding box center [707, 467] width 320 height 29
select select "673ffc4d35296b8d311f7cc3"
click at [547, 453] on select "Select 09:00 AM - 04:00 PM 09:00 AM - 11:00 AM 10:00 AM - 12:00 PM 11:00 AM - 0…" at bounding box center [707, 467] width 320 height 29
click at [711, 511] on span "Save Changes" at bounding box center [707, 510] width 69 height 15
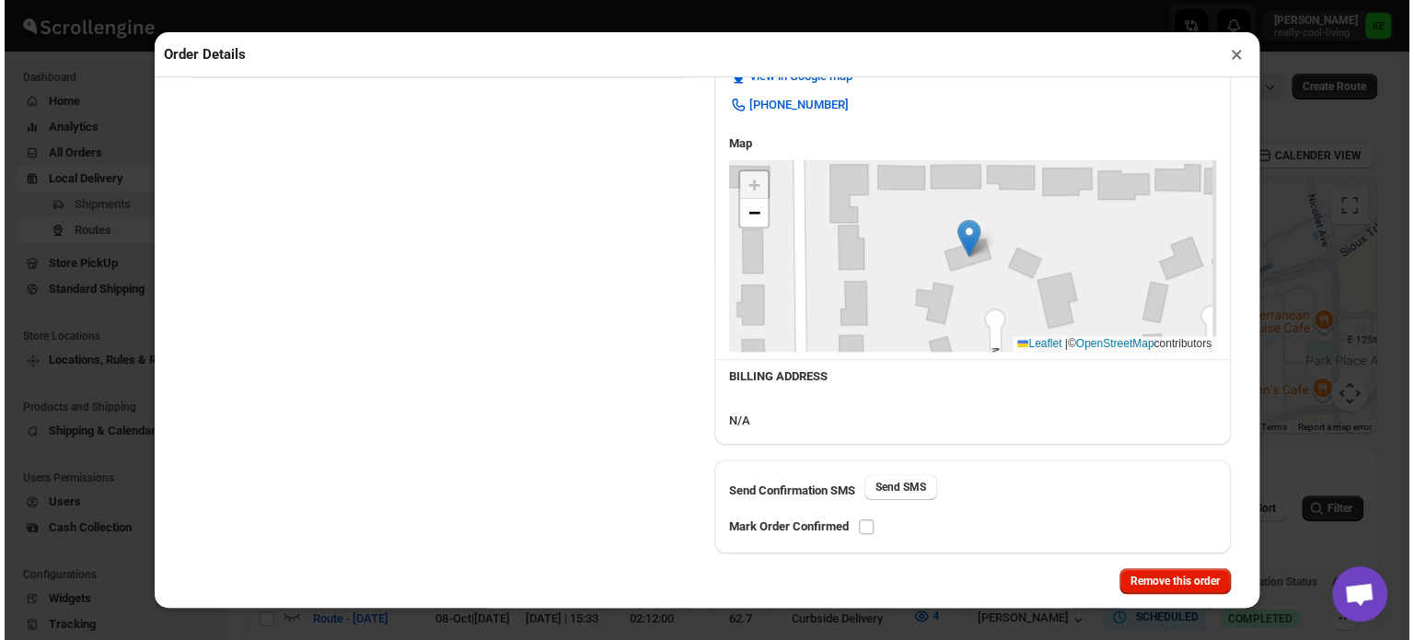
scroll to position [635, 0]
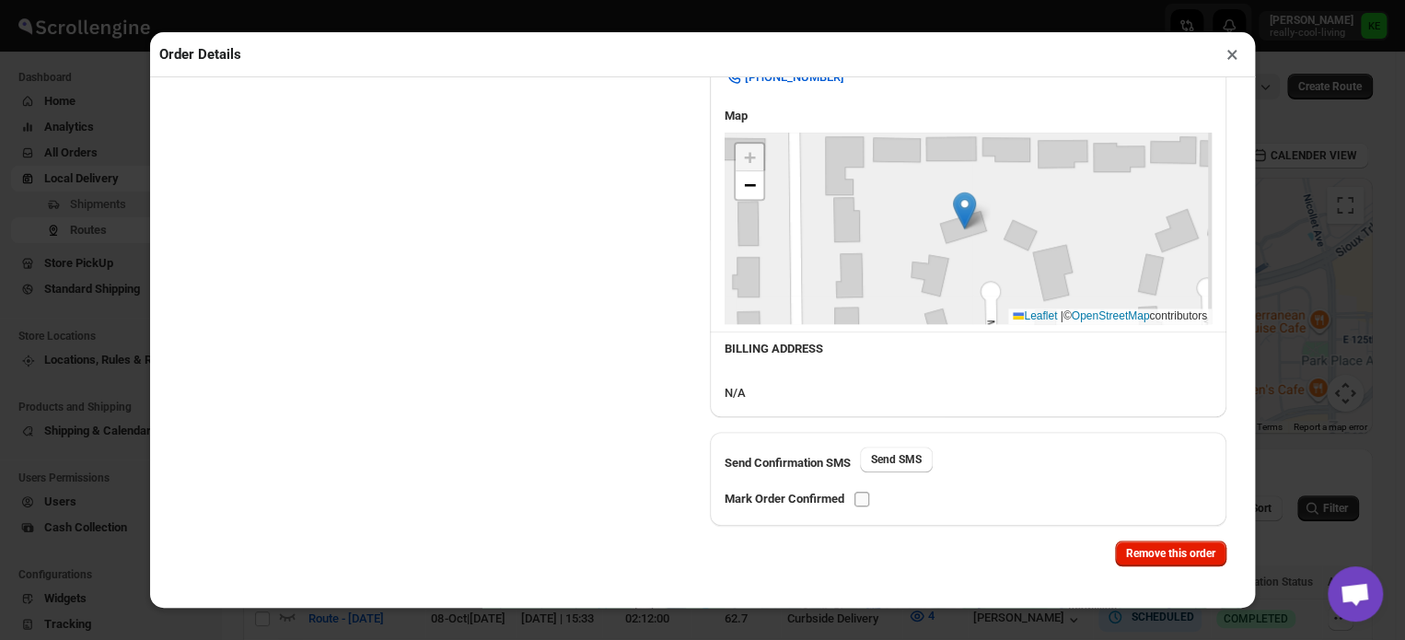
click at [862, 498] on input "checkbox" at bounding box center [861, 499] width 15 height 15
checkbox input "true"
click at [1226, 61] on button "×" at bounding box center [1232, 54] width 27 height 26
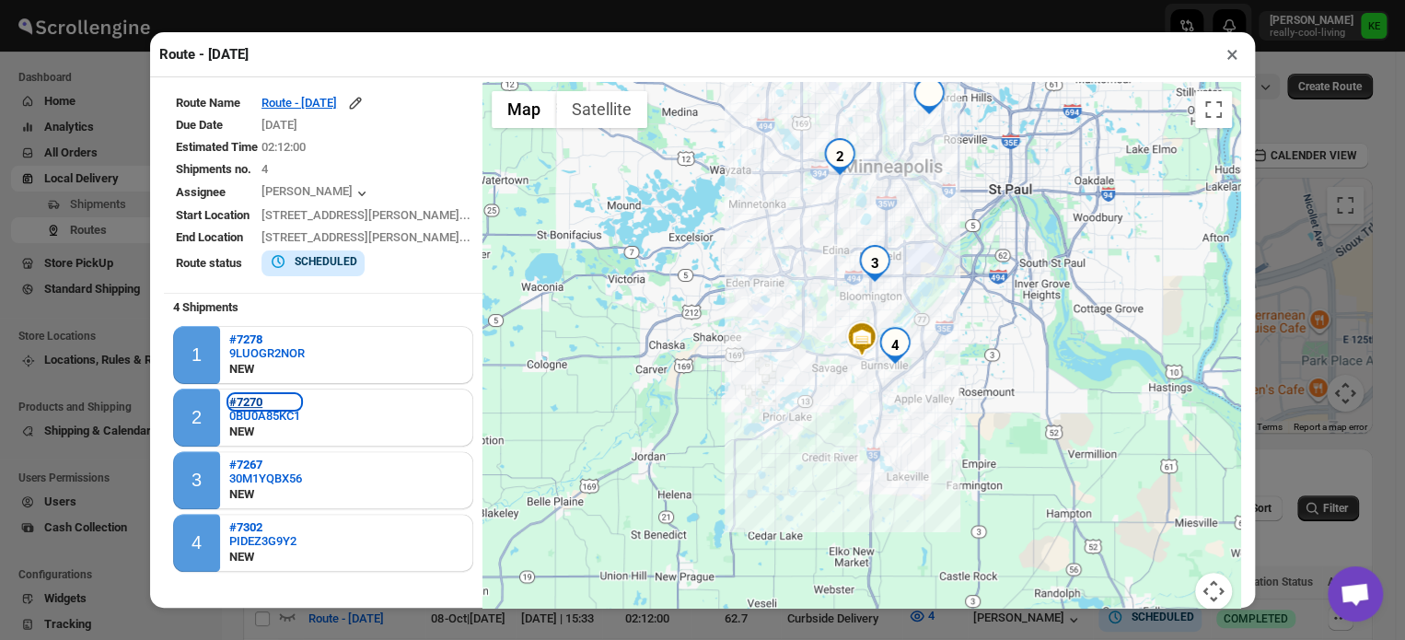
click at [252, 396] on b "#7270" at bounding box center [245, 402] width 33 height 14
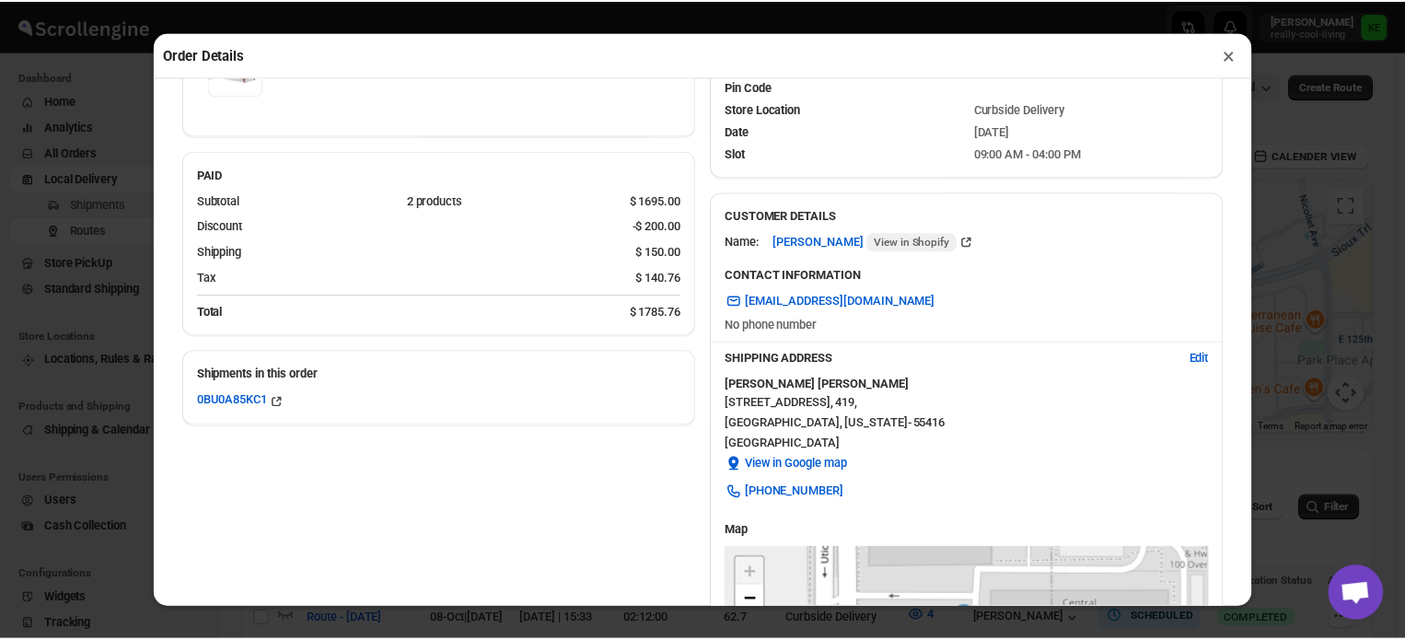
scroll to position [272, 0]
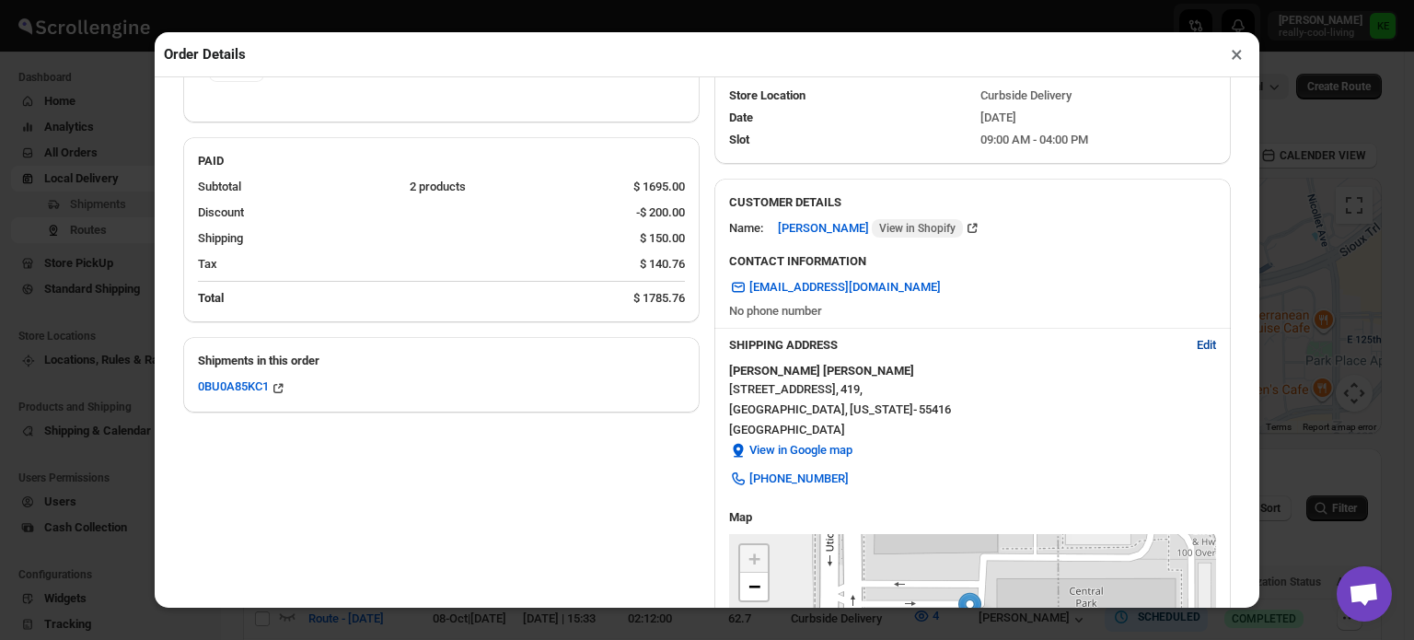
click at [1197, 349] on span "Edit" at bounding box center [1206, 345] width 19 height 18
select select "US"
select select "[US_STATE]"
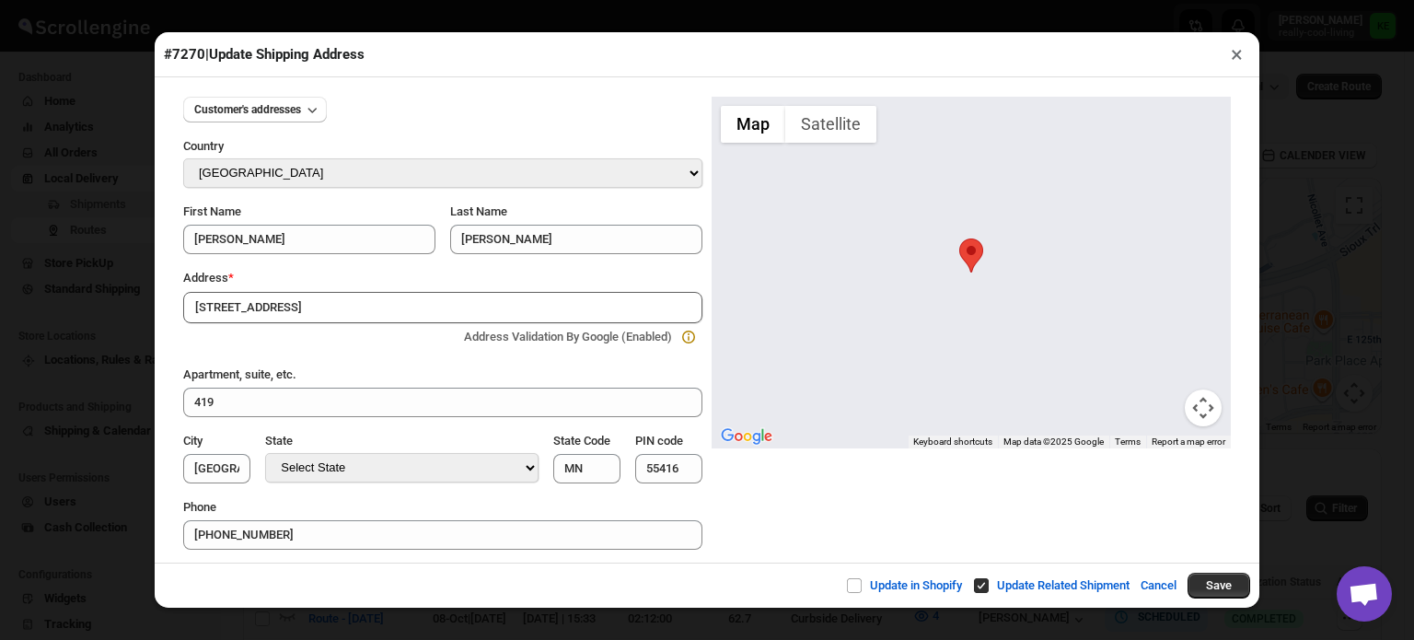
click at [1237, 58] on button "×" at bounding box center [1236, 54] width 27 height 26
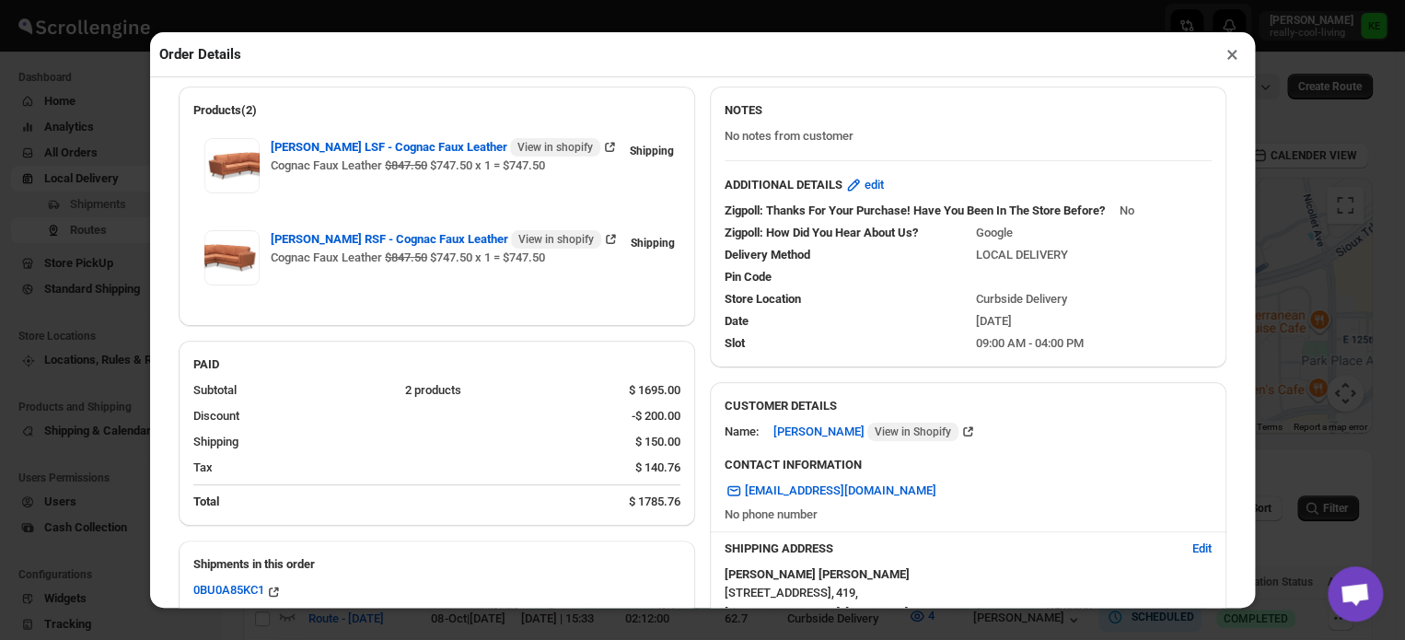
scroll to position [66, 0]
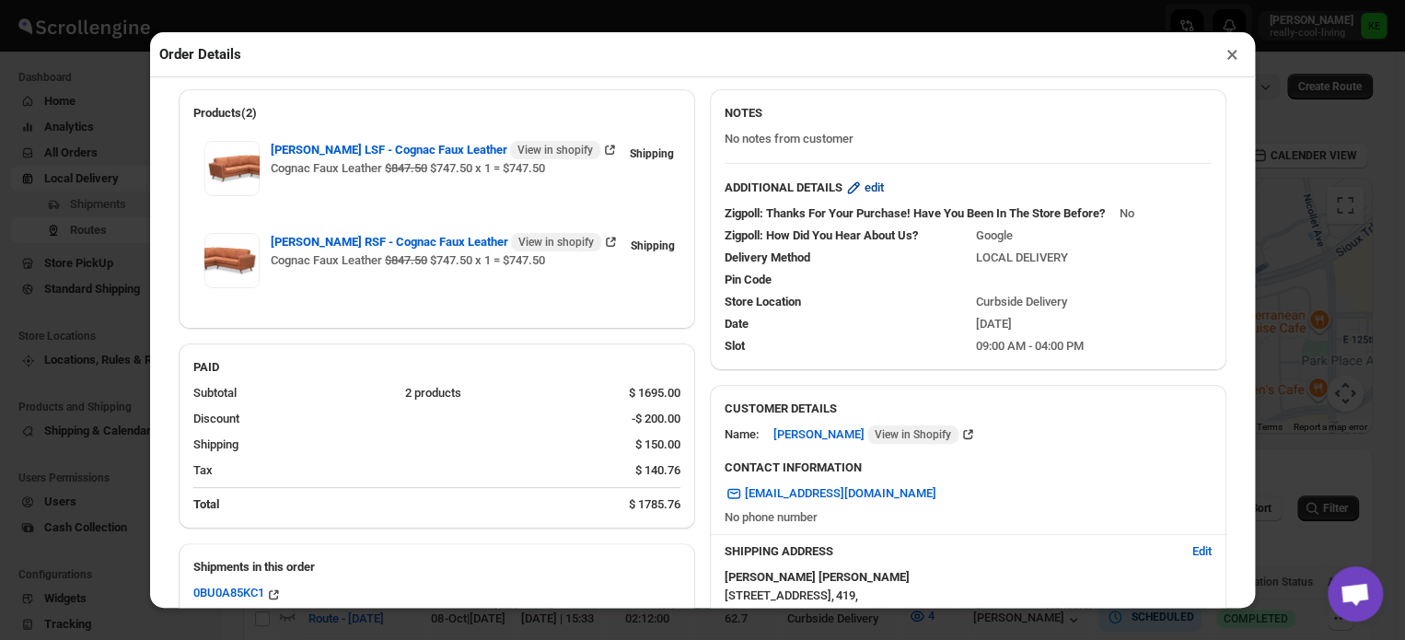
click at [877, 188] on span "edit" at bounding box center [873, 188] width 19 height 18
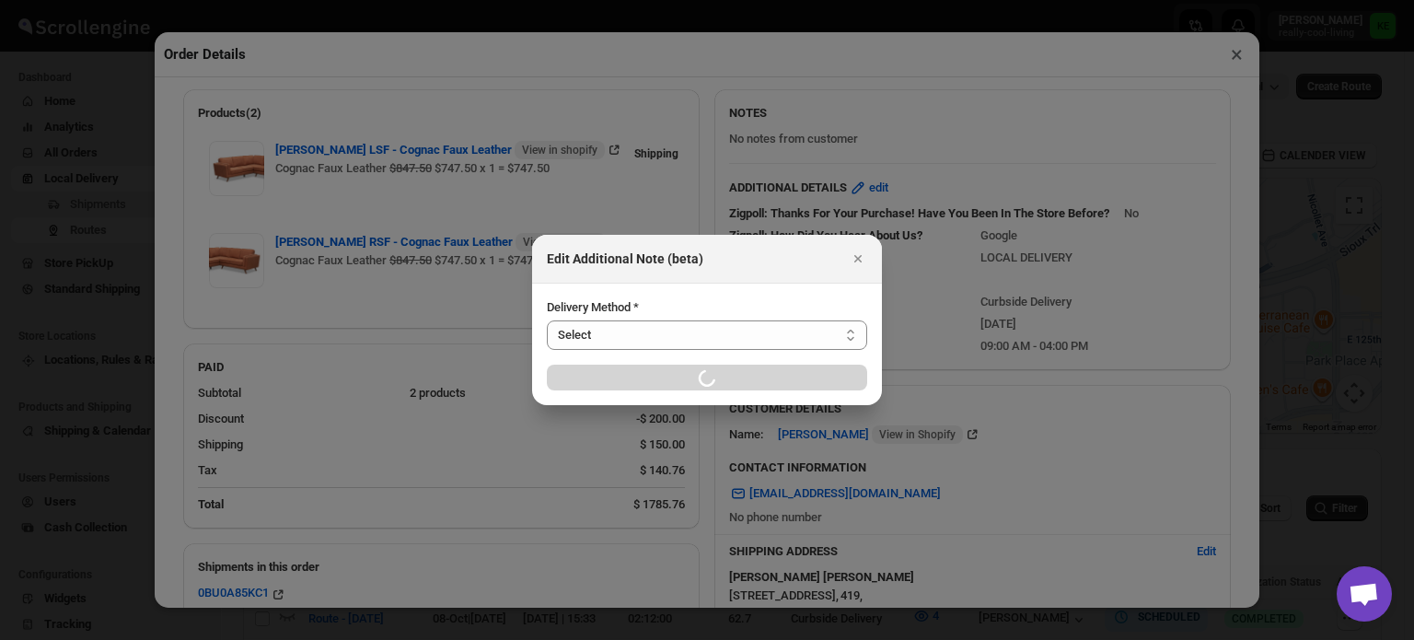
select select "LOCAL_DELIVERY"
select select "LOCATION_BASES"
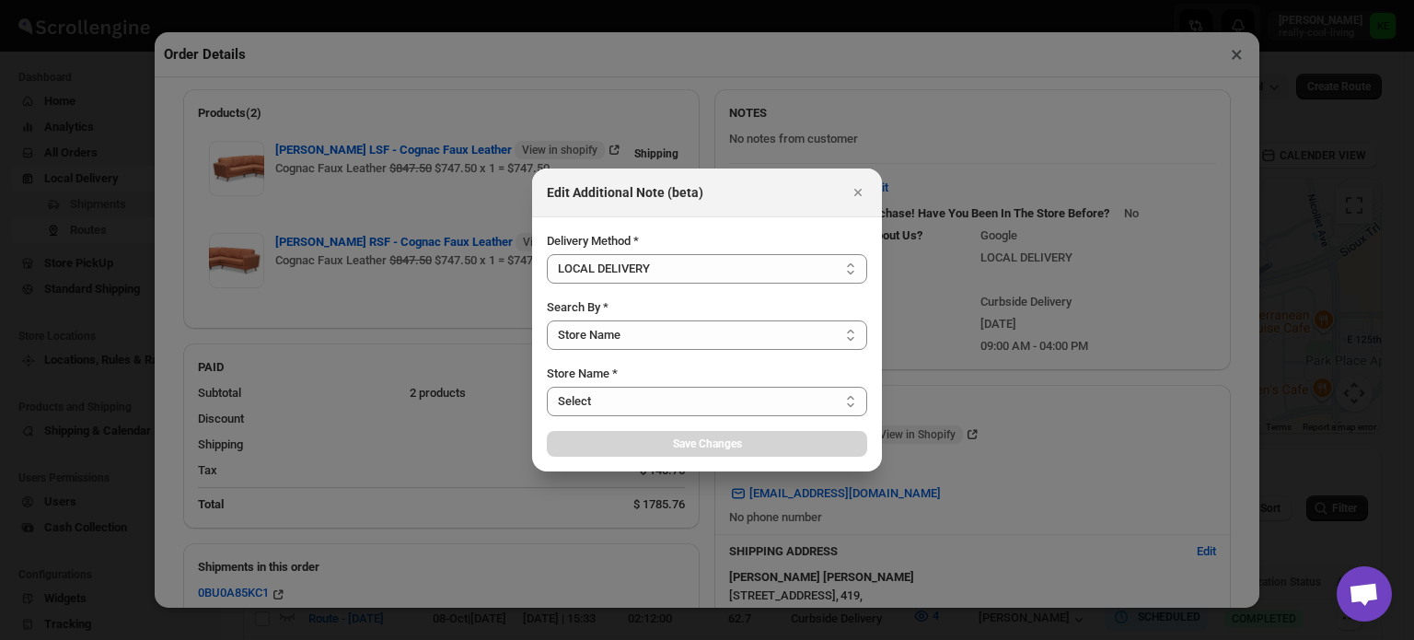
select select "656744df154a64d9bb065b6d"
select select "[DATE]"
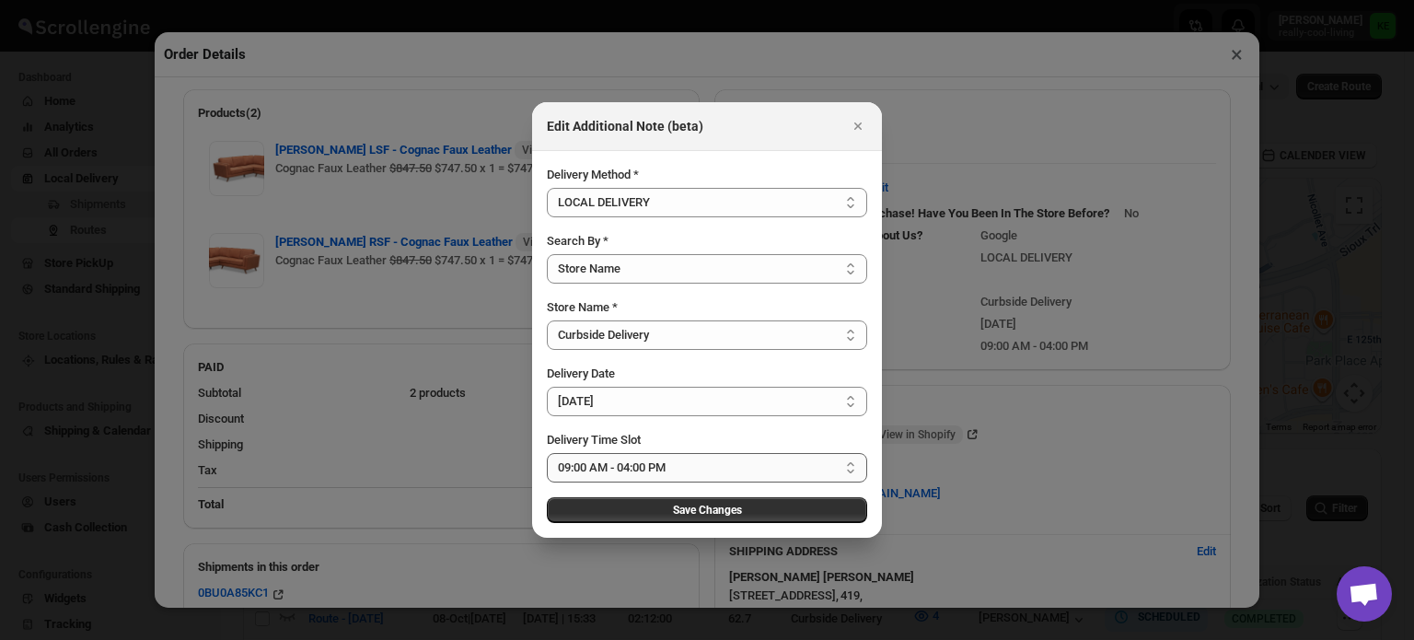
click at [851, 463] on select "Select 09:00 AM - 04:00 PM 09:00 AM - 11:00 AM 10:00 AM - 12:00 PM 11:00 AM - 0…" at bounding box center [707, 467] width 320 height 29
select select "673ffc4d35296b8d311f7cc4"
click at [547, 453] on select "Select 09:00 AM - 04:00 PM 09:00 AM - 11:00 AM 10:00 AM - 12:00 PM 11:00 AM - 0…" at bounding box center [707, 467] width 320 height 29
click at [722, 508] on span "Save Changes" at bounding box center [707, 510] width 69 height 15
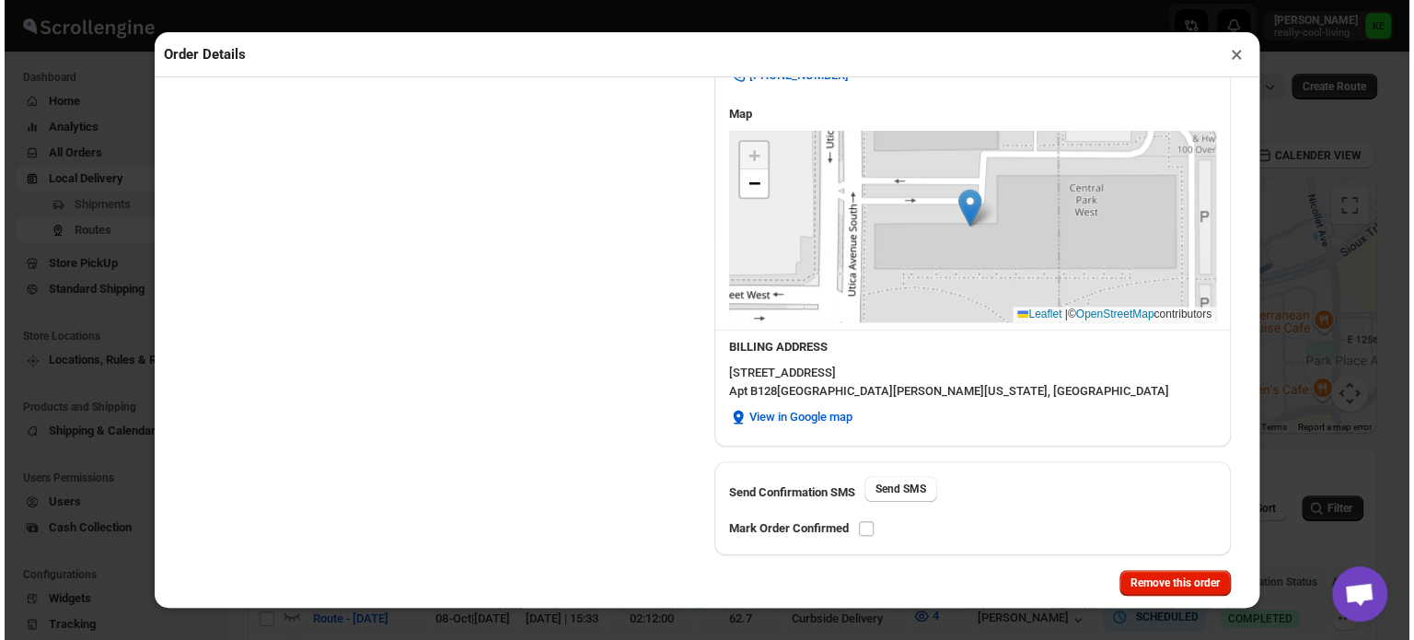
scroll to position [705, 0]
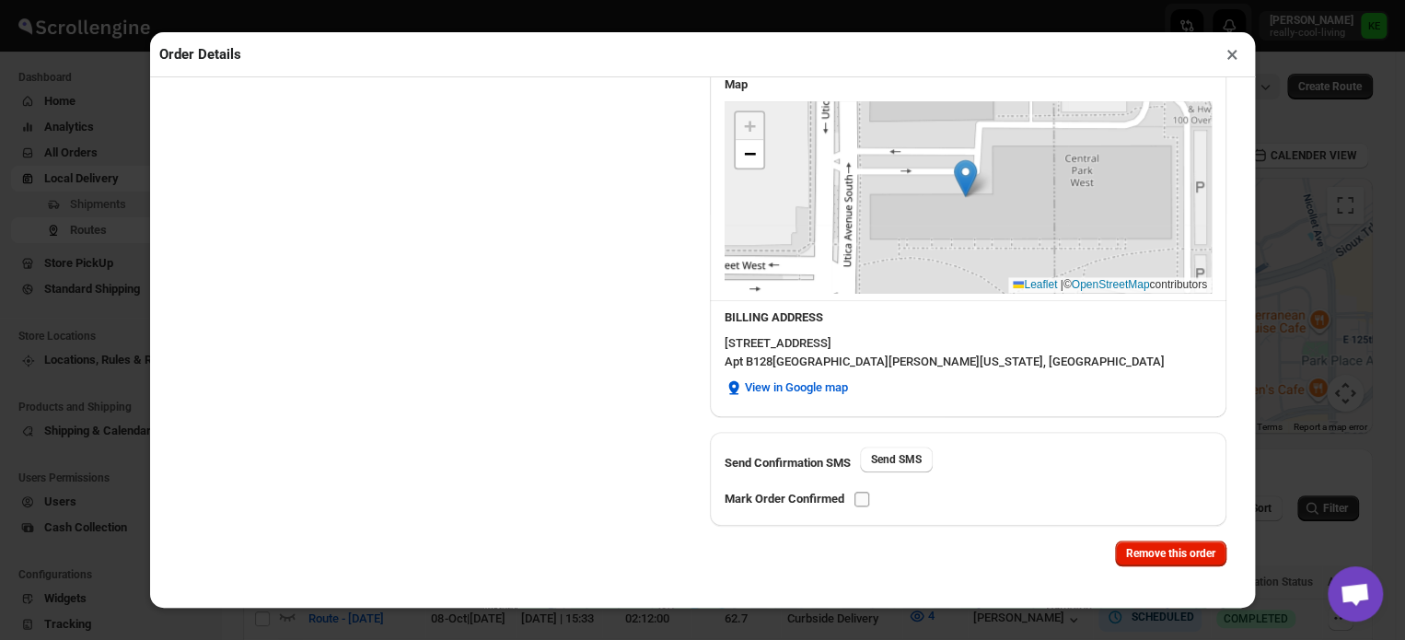
click at [862, 498] on input "checkbox" at bounding box center [861, 499] width 15 height 15
checkbox input "true"
click at [1227, 59] on button "×" at bounding box center [1232, 54] width 27 height 26
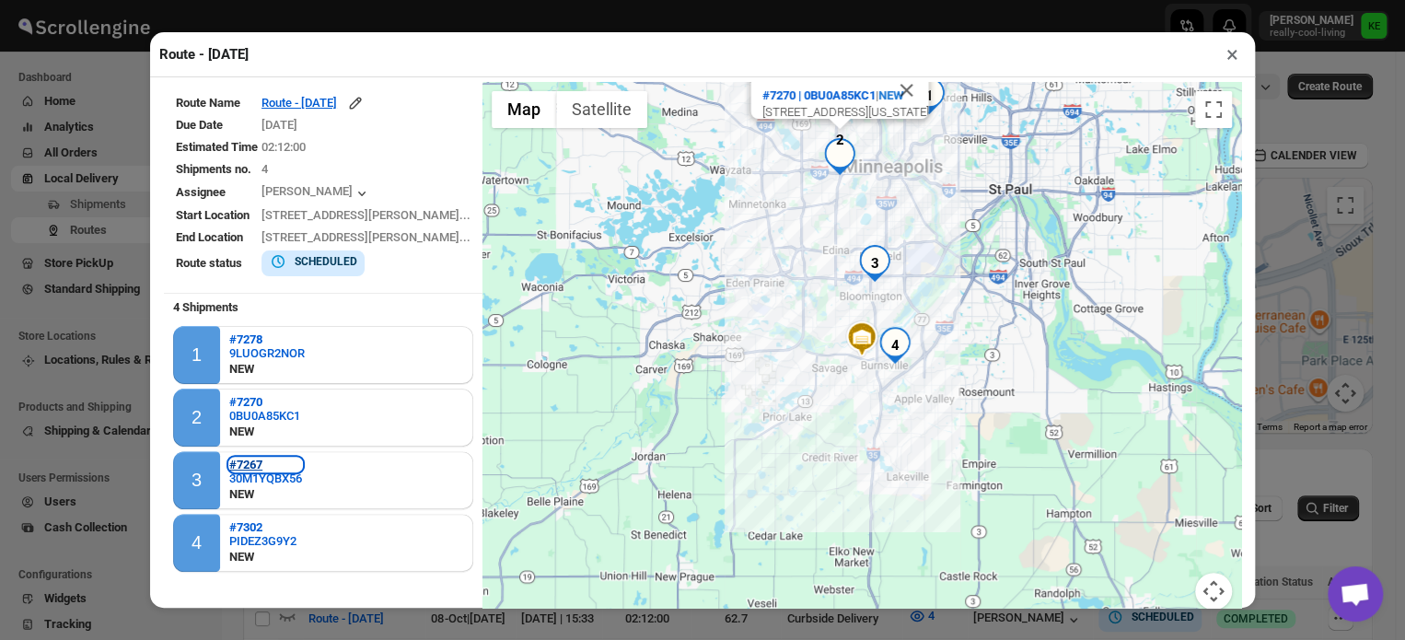
click at [246, 467] on b "#7267" at bounding box center [245, 464] width 33 height 14
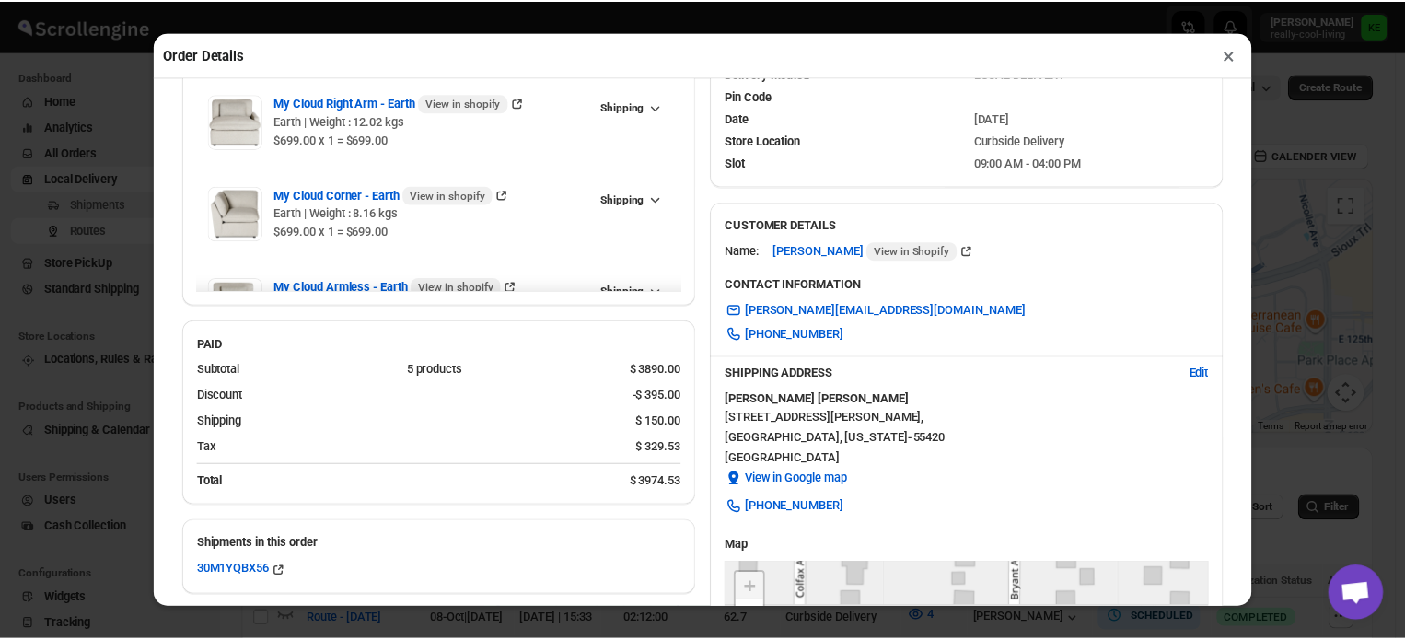
scroll to position [173, 0]
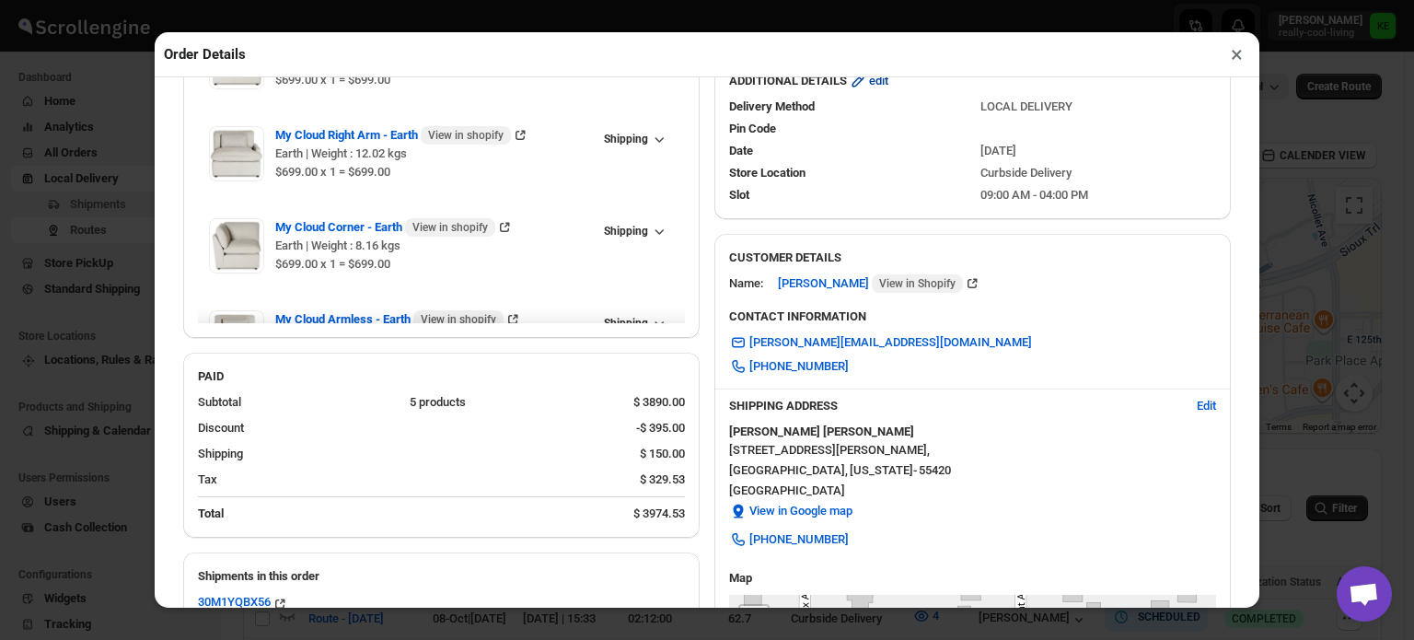
click at [874, 87] on span "edit" at bounding box center [878, 81] width 19 height 18
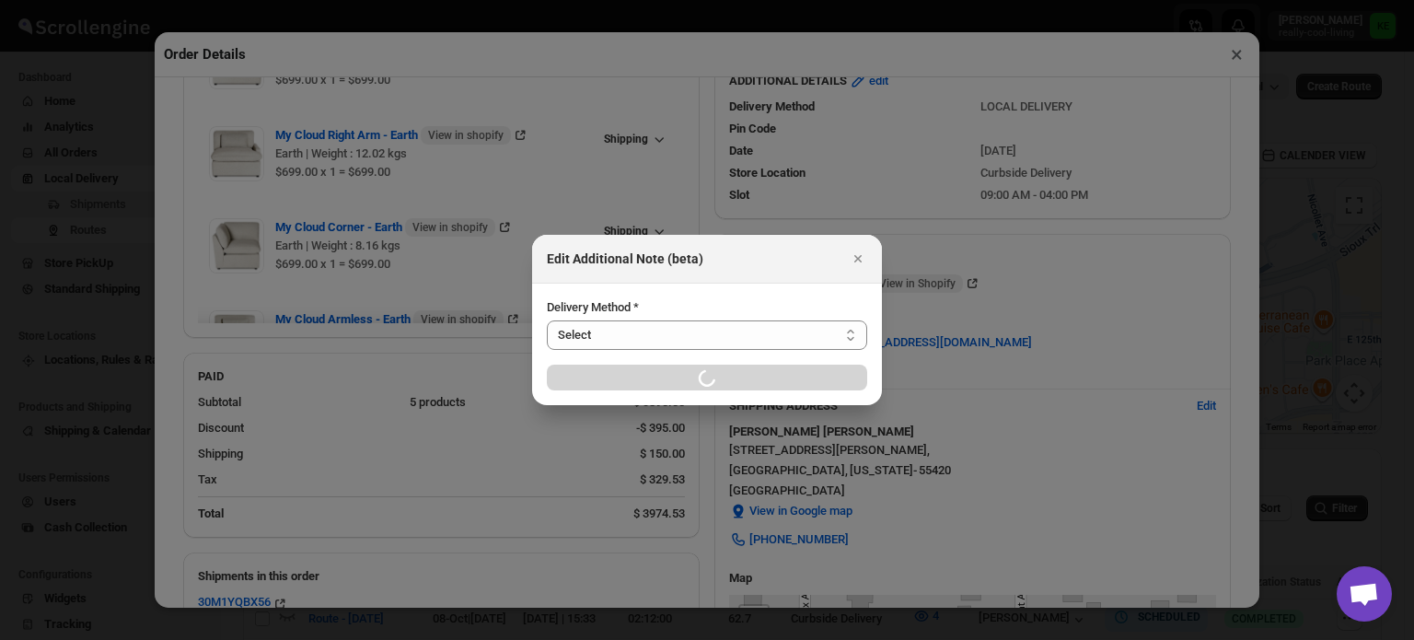
select select "LOCAL_DELIVERY"
select select "LOCATION_BASES"
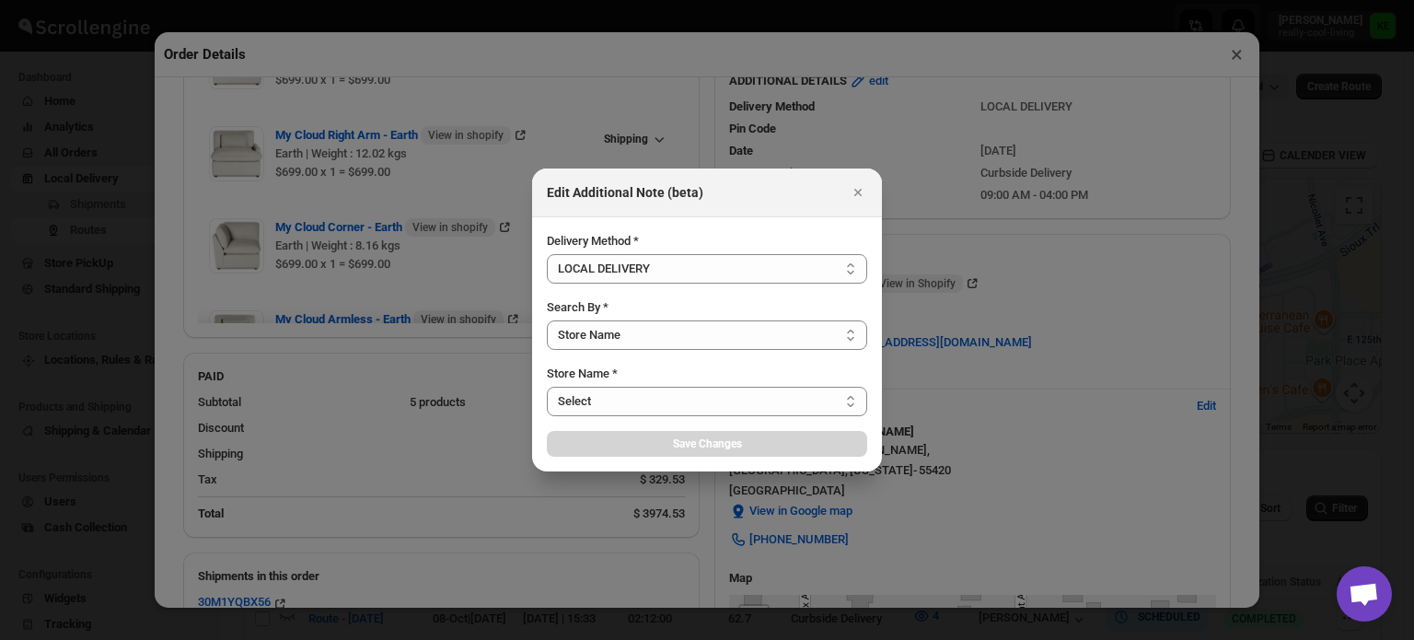
select select "656744df154a64d9bb065b6d"
select select "[DATE]"
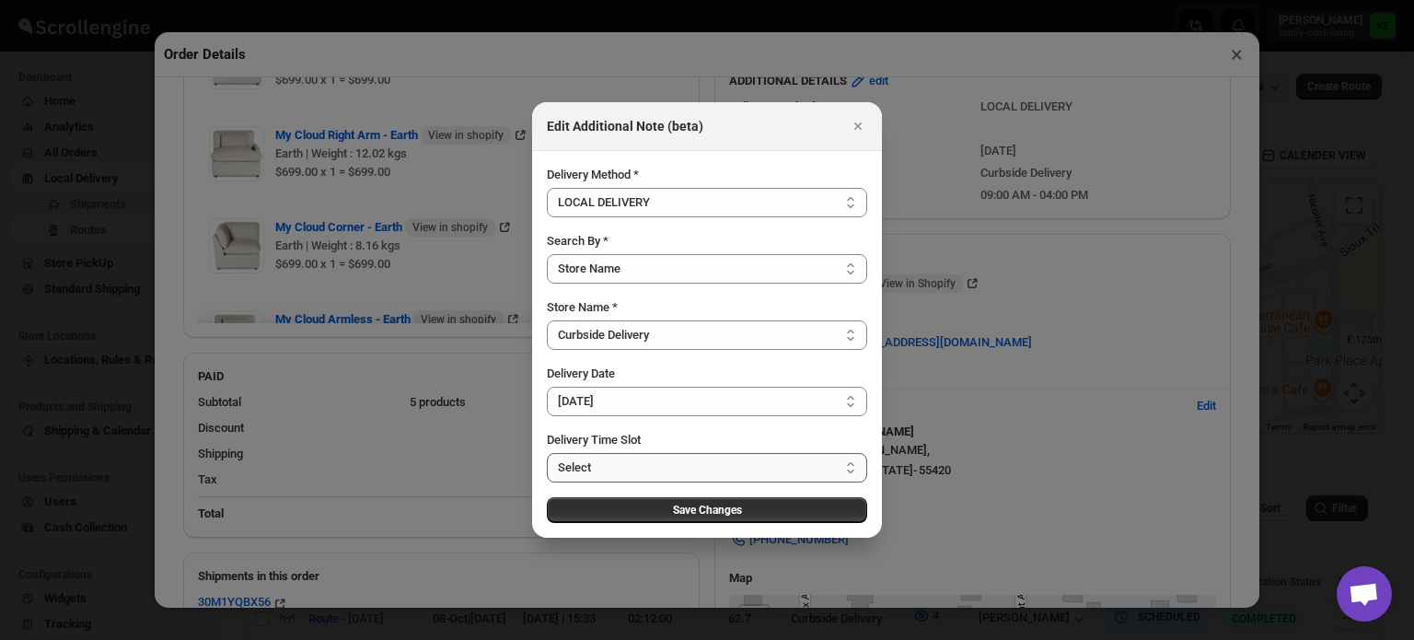
click at [848, 472] on select "Select 09:00 AM - 04:00 PM 09:00 AM - 11:00 AM 10:00 AM - 12:00 PM 11:00 AM - 0…" at bounding box center [707, 467] width 320 height 29
select select "673ffc4d35296b8d311f7cc5"
click at [547, 453] on select "Select 09:00 AM - 04:00 PM 09:00 AM - 11:00 AM 10:00 AM - 12:00 PM 11:00 AM - 0…" at bounding box center [707, 467] width 320 height 29
click at [740, 511] on span "Save Changes" at bounding box center [707, 510] width 69 height 15
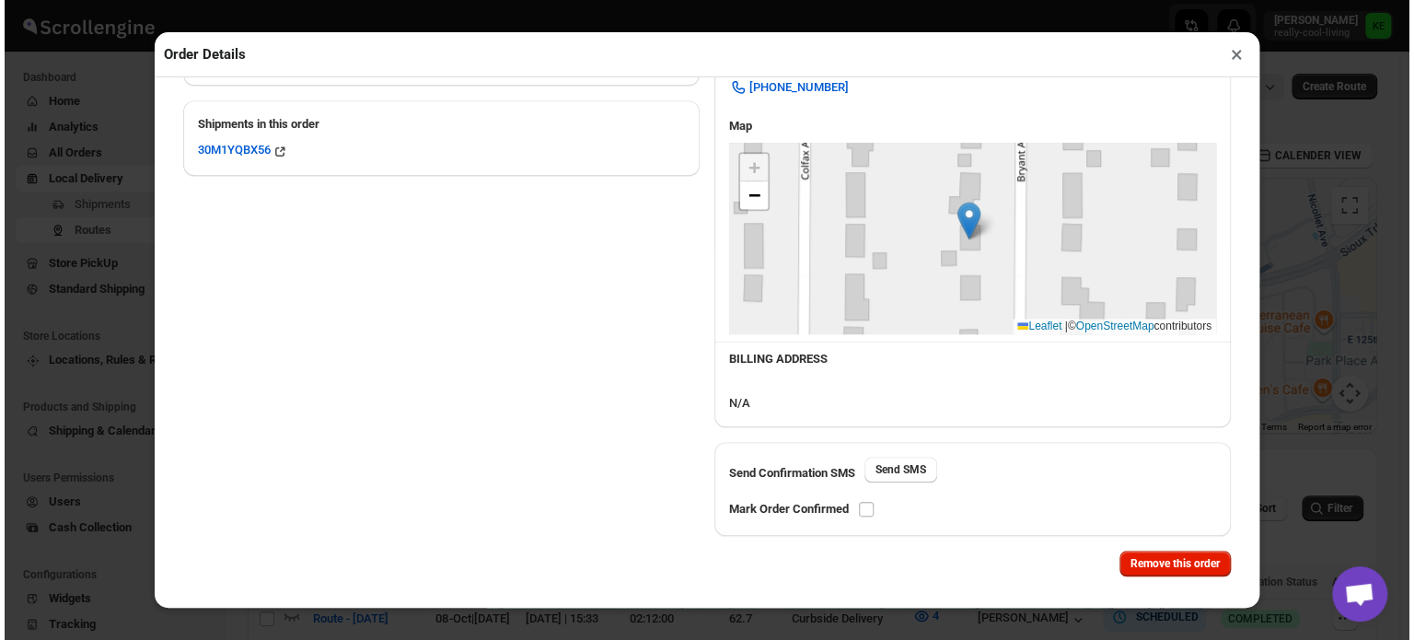
scroll to position [635, 0]
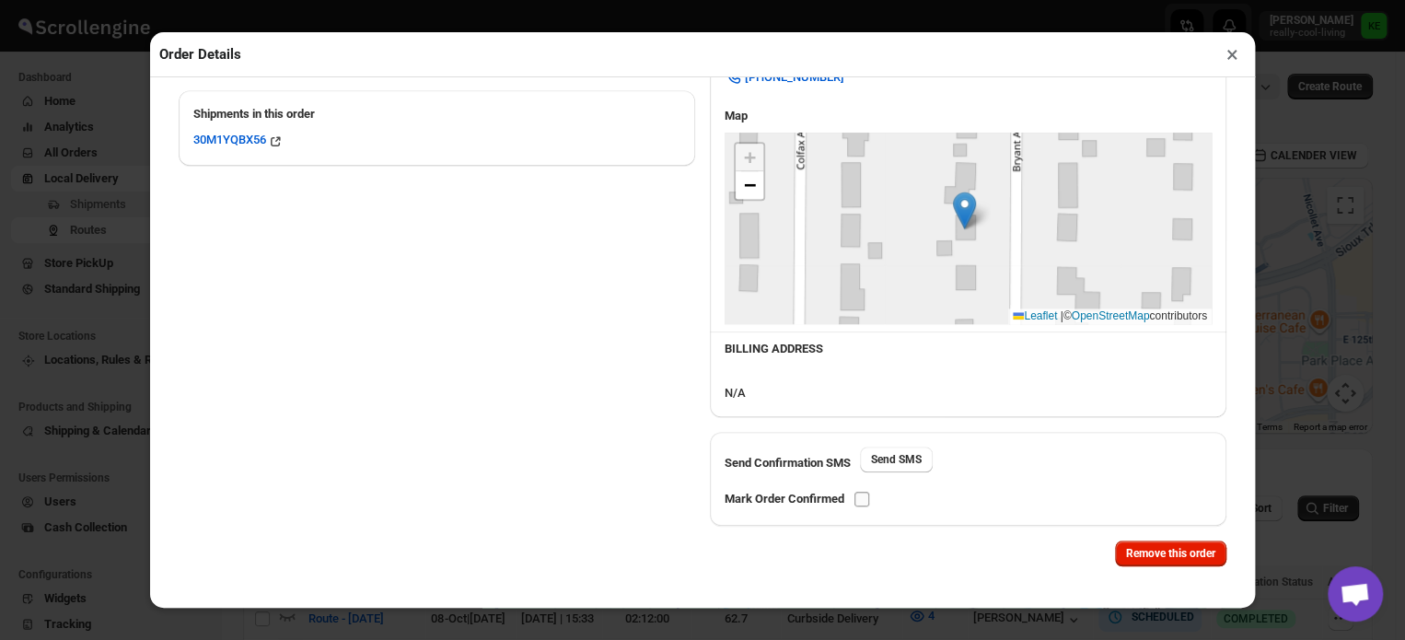
click at [860, 501] on input "checkbox" at bounding box center [861, 499] width 15 height 15
checkbox input "true"
click at [1226, 59] on button "×" at bounding box center [1232, 54] width 27 height 26
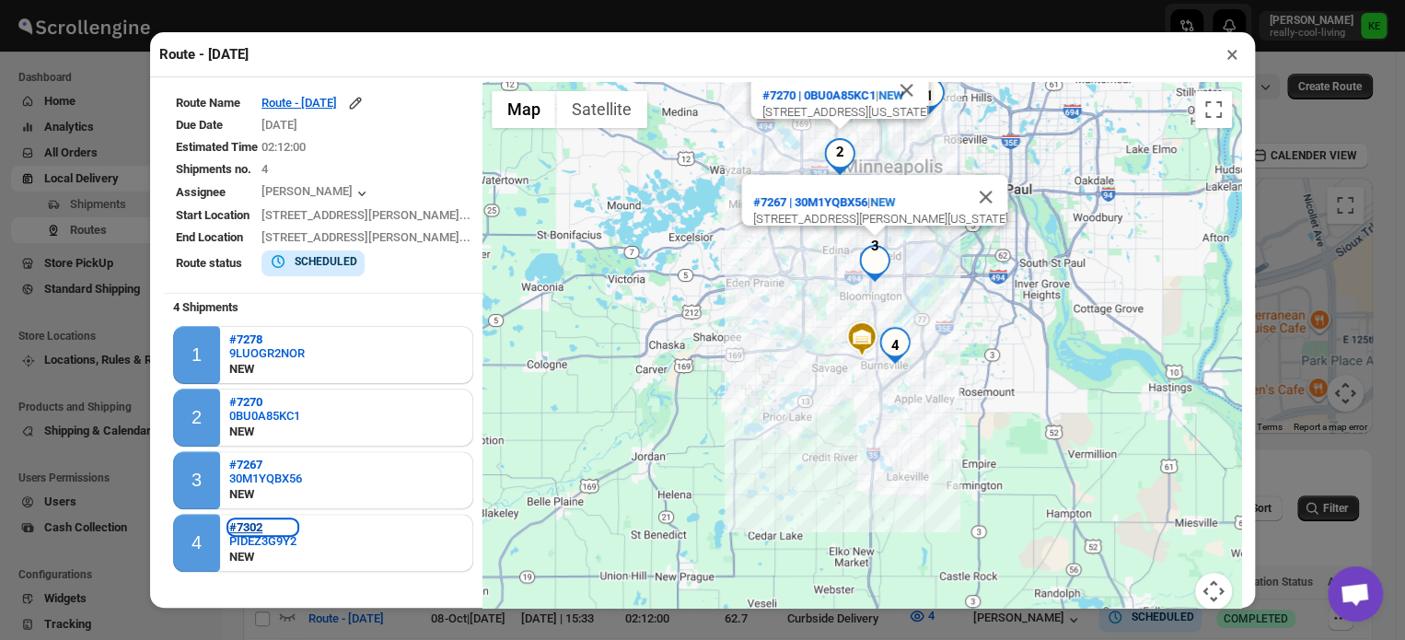
click at [250, 531] on b "#7302" at bounding box center [245, 527] width 33 height 14
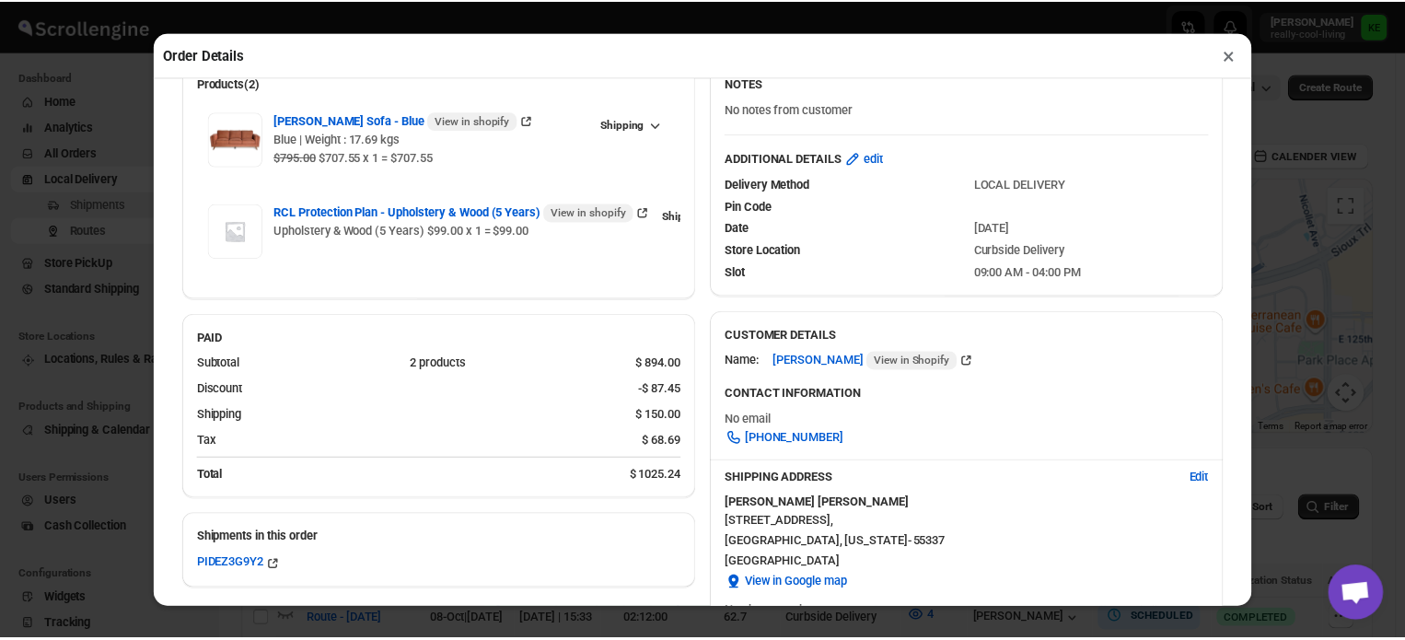
scroll to position [77, 0]
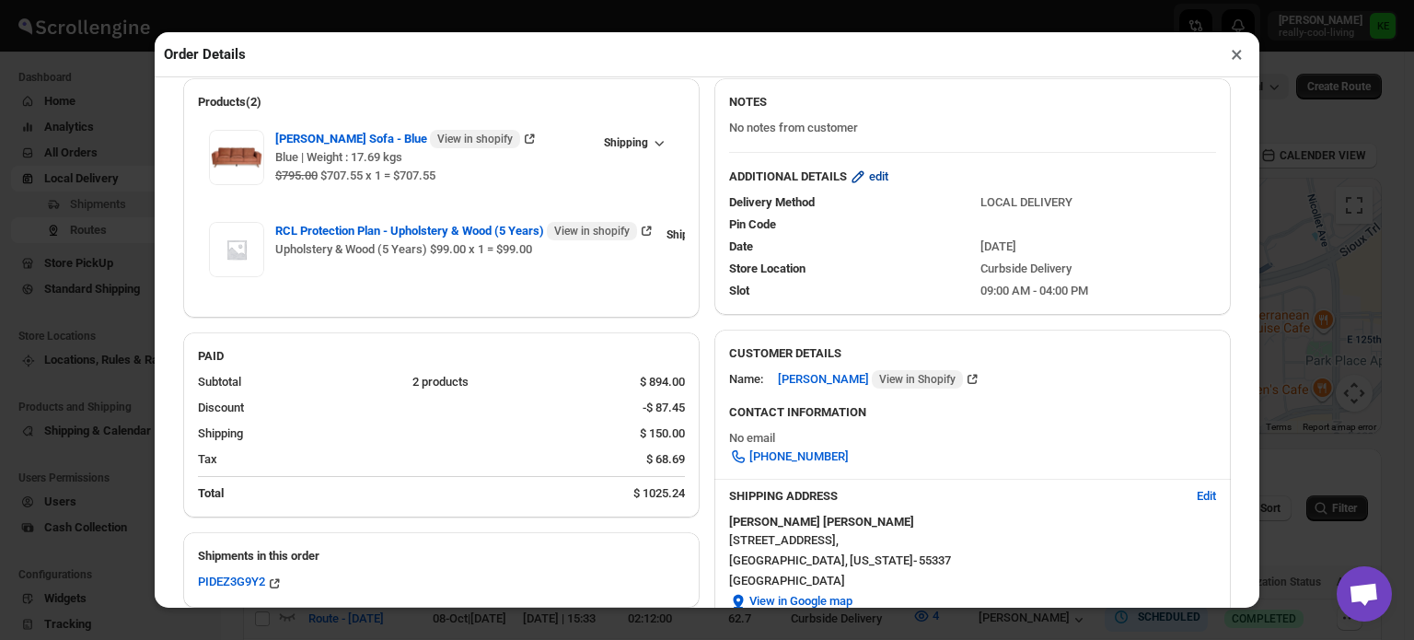
click at [883, 183] on span "edit" at bounding box center [878, 177] width 19 height 18
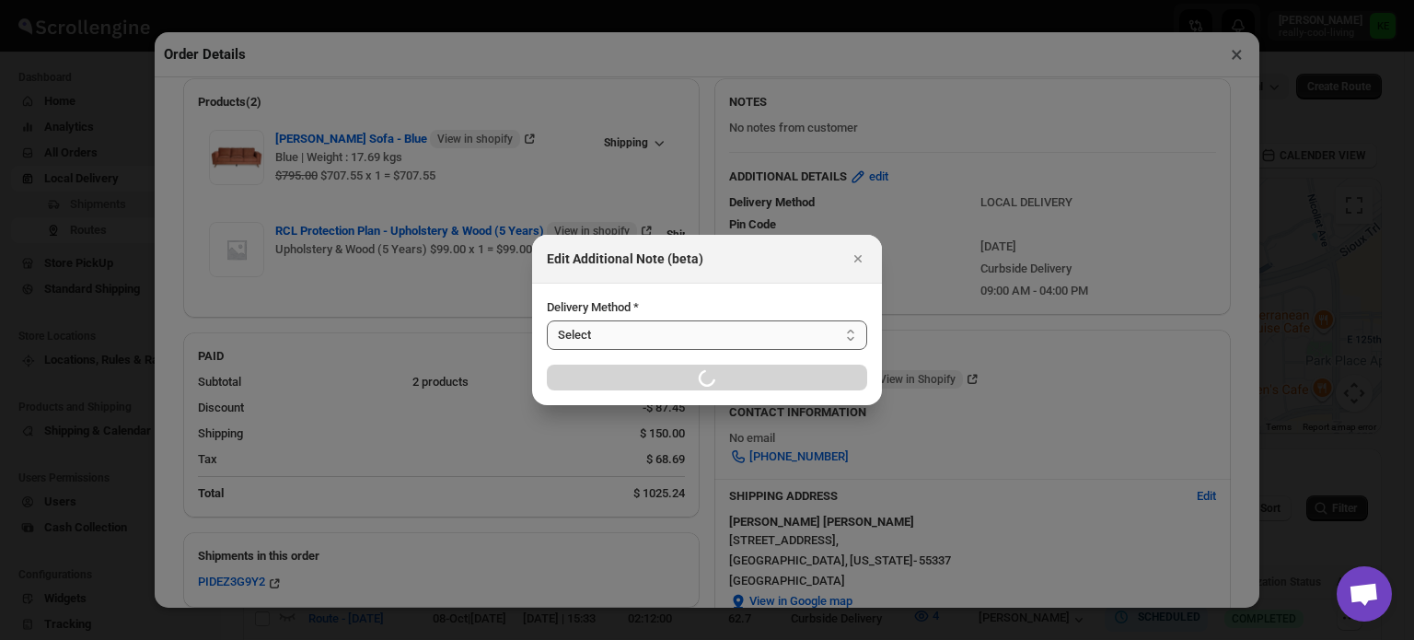
select select "LOCAL_DELIVERY"
select select "LOCATION_BASES"
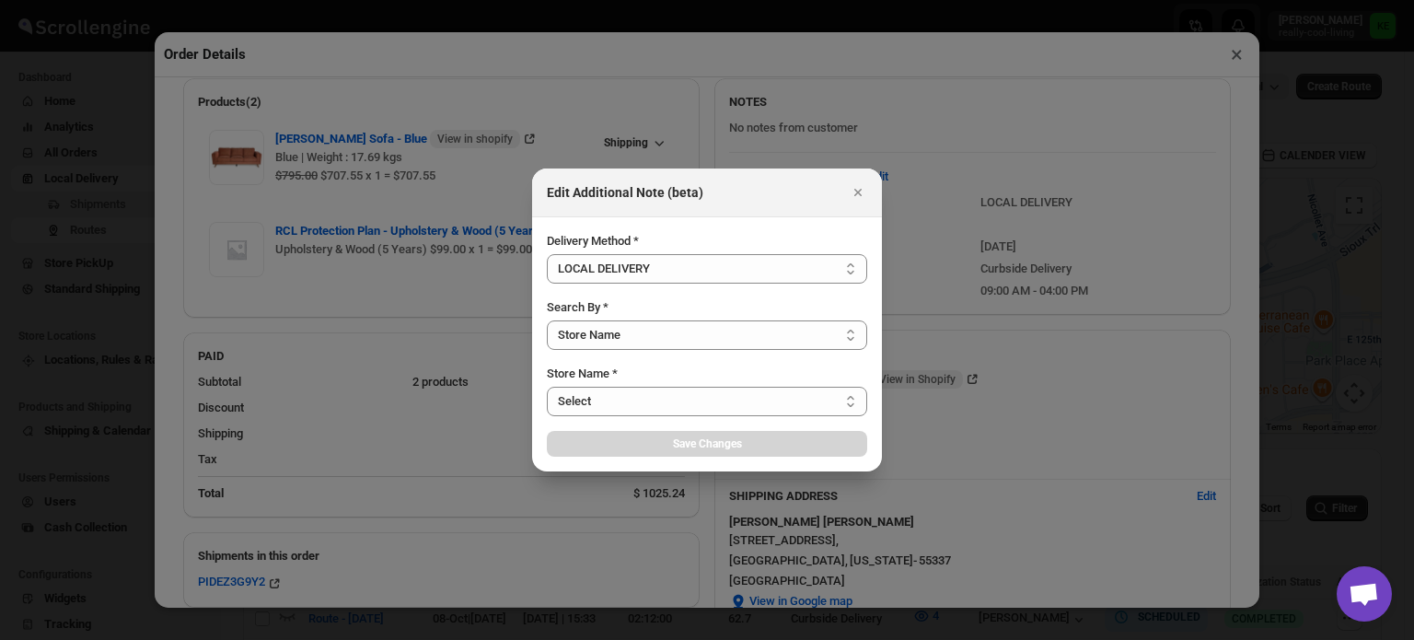
select select "656744df154a64d9bb065b6d"
select select "[DATE]"
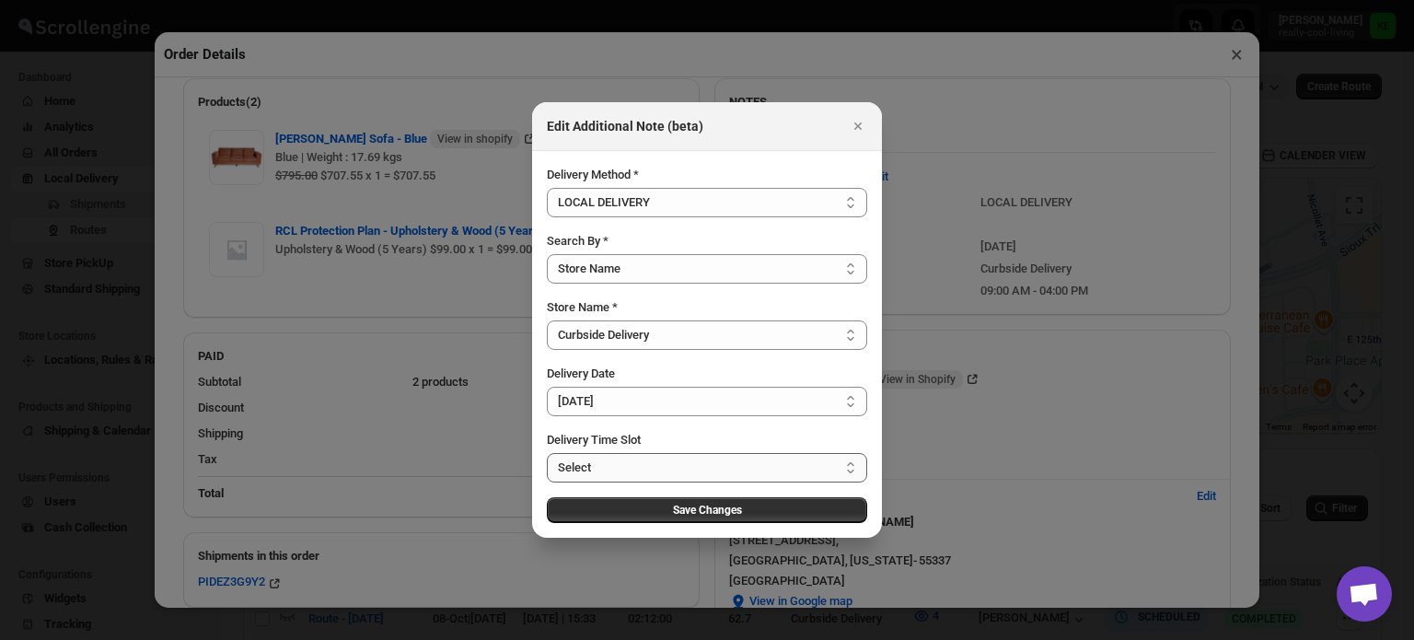
click at [851, 465] on select "Select 09:00 AM - 04:00 PM 09:00 AM - 11:00 AM 10:00 AM - 12:00 PM 11:00 AM - 0…" at bounding box center [707, 467] width 320 height 29
select select "673ffc4d35296b8d311f7cc5"
click at [547, 453] on select "Select 09:00 AM - 04:00 PM 09:00 AM - 11:00 AM 10:00 AM - 12:00 PM 11:00 AM - 0…" at bounding box center [707, 467] width 320 height 29
click at [735, 508] on span "Save Changes" at bounding box center [707, 510] width 69 height 15
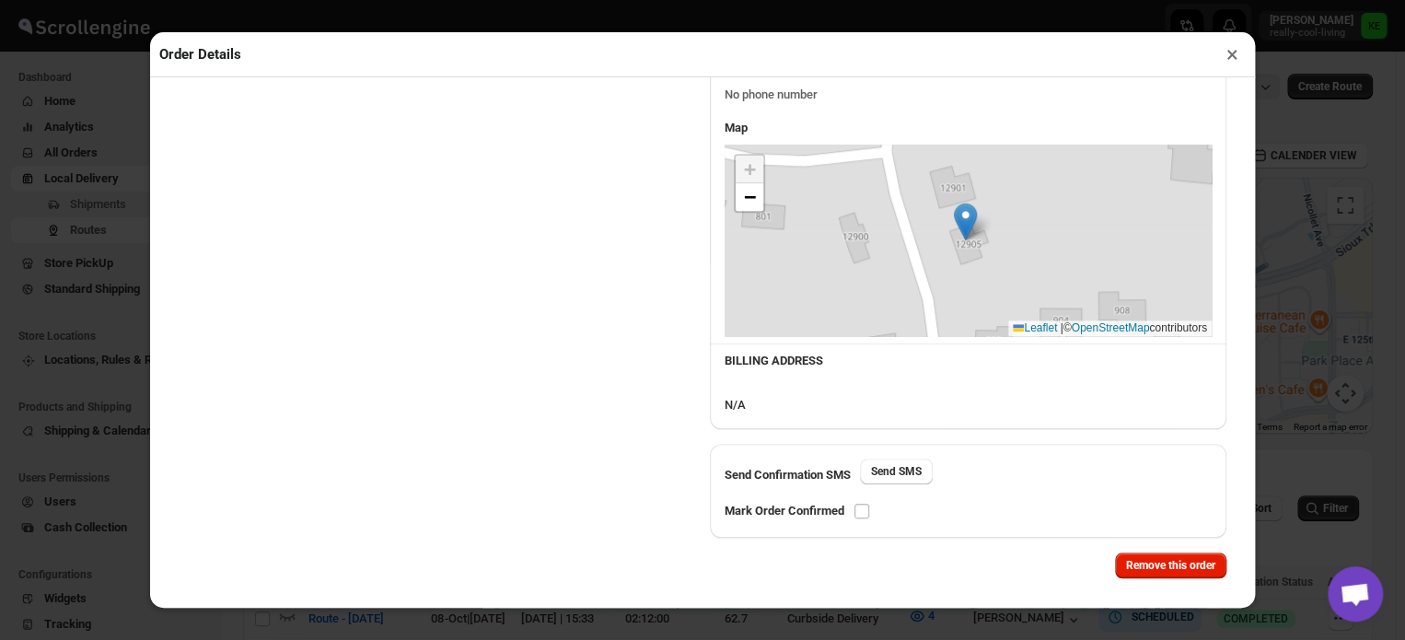
scroll to position [619, 0]
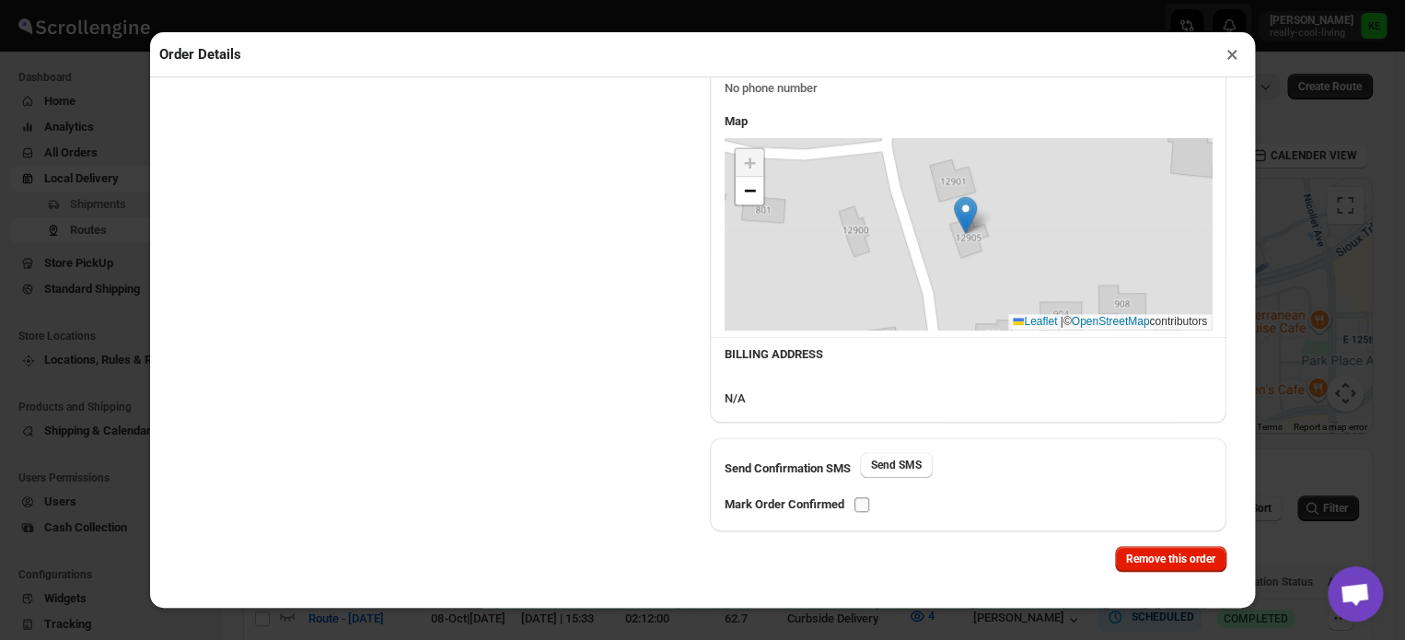
click at [863, 508] on input "checkbox" at bounding box center [861, 504] width 15 height 15
checkbox input "true"
click at [1230, 60] on button "×" at bounding box center [1232, 54] width 27 height 26
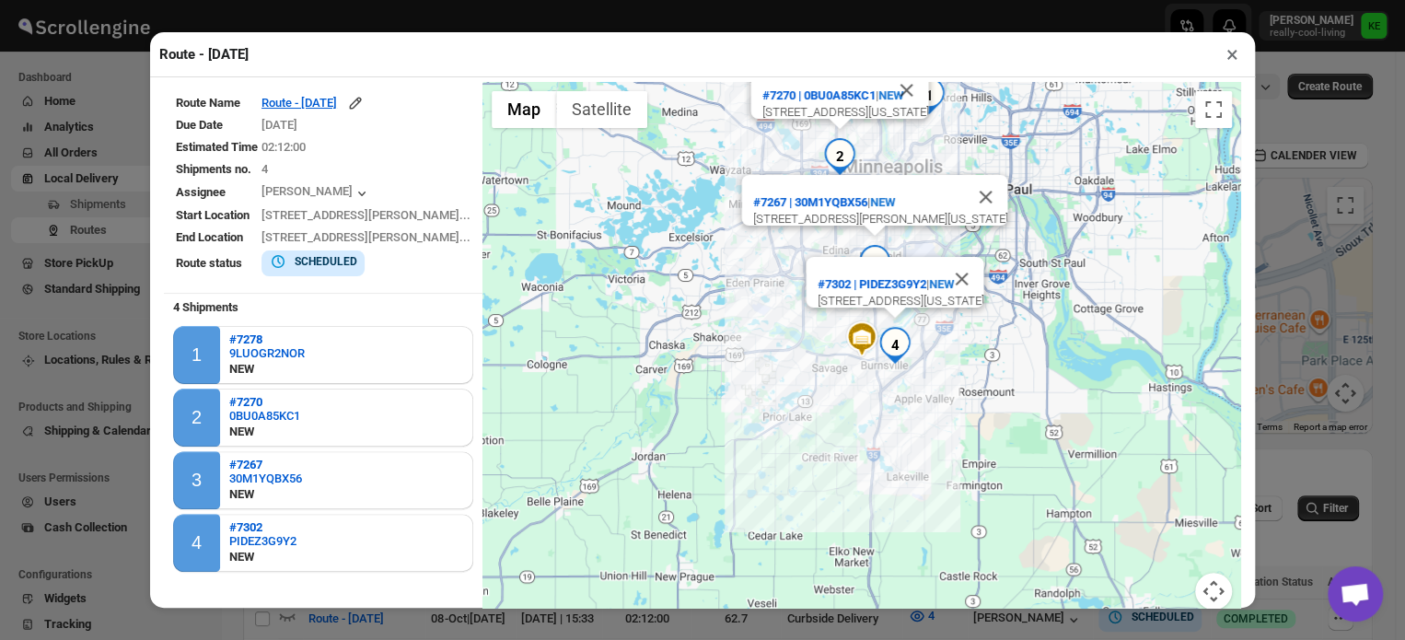
click at [1230, 60] on button "×" at bounding box center [1232, 54] width 27 height 26
